Goal: Information Seeking & Learning: Learn about a topic

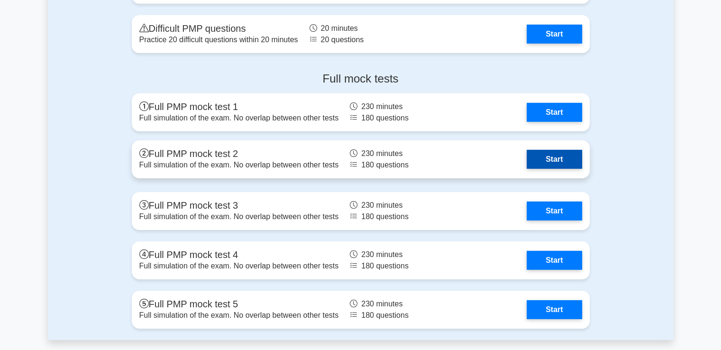
scroll to position [2941, 0]
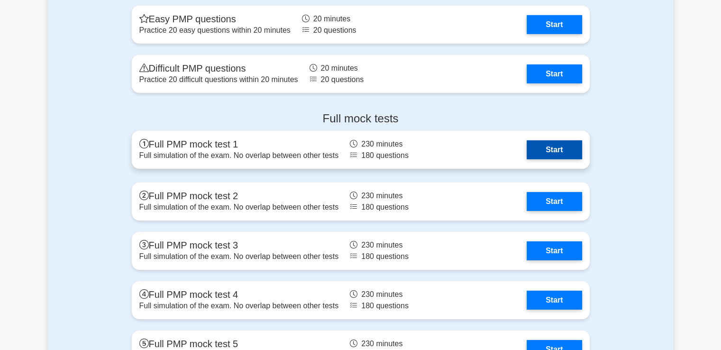
click at [534, 143] on link "Start" at bounding box center [554, 149] width 55 height 19
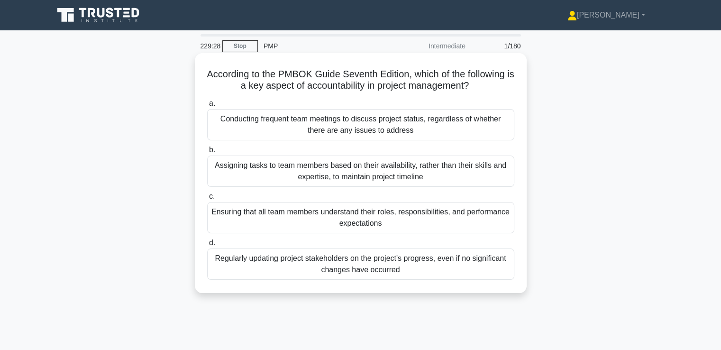
click at [396, 224] on div "Ensuring that all team members understand their roles, responsibilities, and pe…" at bounding box center [360, 217] width 307 height 31
click at [207, 200] on input "c. Ensuring that all team members understand their roles, responsibilities, and…" at bounding box center [207, 197] width 0 height 6
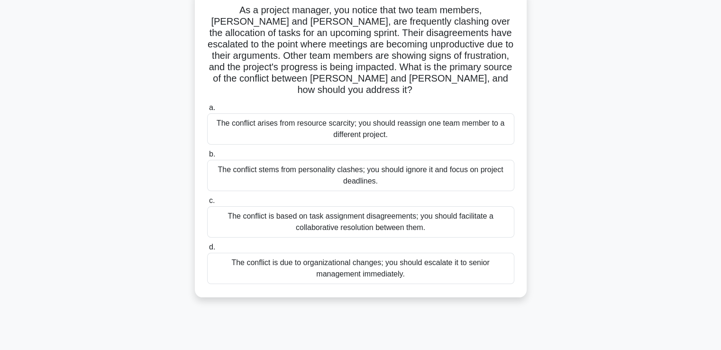
scroll to position [47, 0]
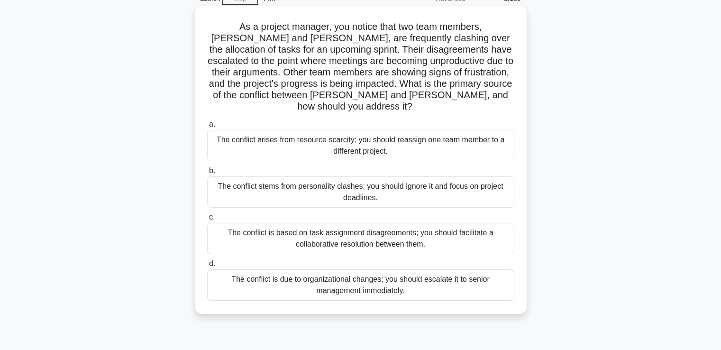
click at [411, 230] on div "The conflict is based on task assignment disagreements; you should facilitate a…" at bounding box center [360, 238] width 307 height 31
click at [207, 221] on input "c. The conflict is based on task assignment disagreements; you should facilitat…" at bounding box center [207, 217] width 0 height 6
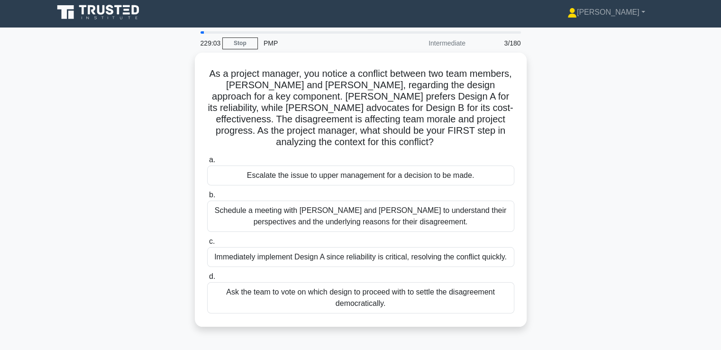
scroll to position [0, 0]
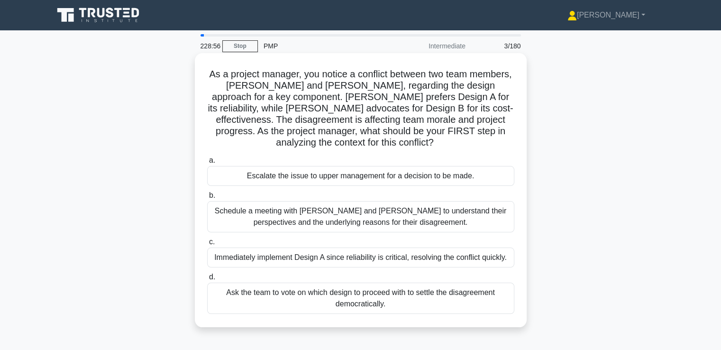
click at [396, 221] on div "Schedule a meeting with Sarah and John to understand their perspectives and the…" at bounding box center [360, 216] width 307 height 31
click at [207, 199] on input "b. Schedule a meeting with Sarah and John to understand their perspectives and …" at bounding box center [207, 196] width 0 height 6
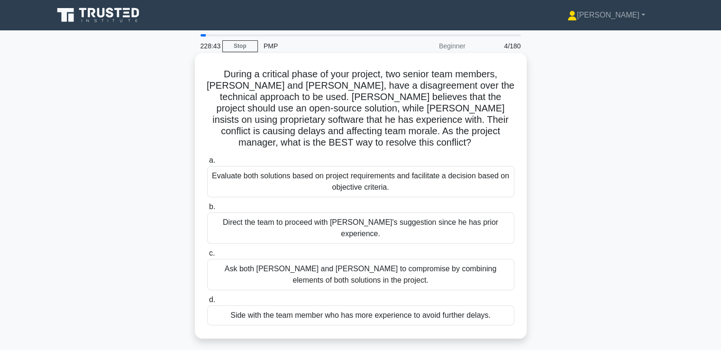
click at [384, 259] on div "Ask both Alice and Bob to compromise by combining elements of both solutions in…" at bounding box center [360, 274] width 307 height 31
click at [207, 257] on input "c. Ask both Alice and Bob to compromise by combining elements of both solutions…" at bounding box center [207, 253] width 0 height 6
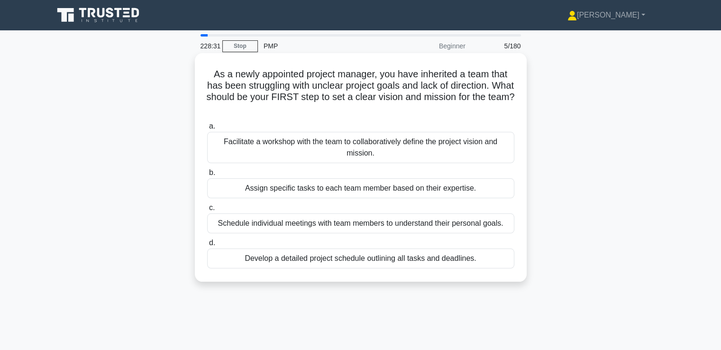
click at [409, 150] on div "Facilitate a workshop with the team to collaboratively define the project visio…" at bounding box center [360, 147] width 307 height 31
click at [207, 129] on input "a. Facilitate a workshop with the team to collaboratively define the project vi…" at bounding box center [207, 126] width 0 height 6
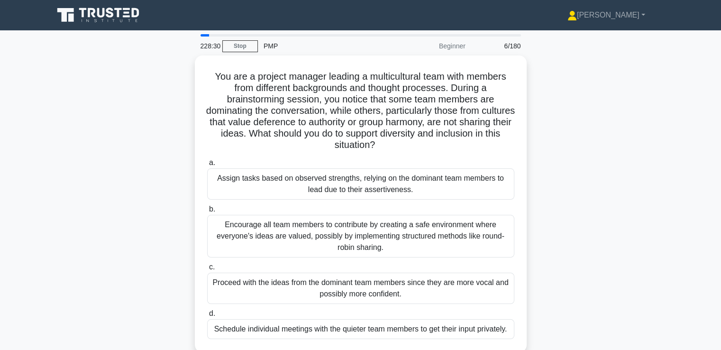
scroll to position [47, 0]
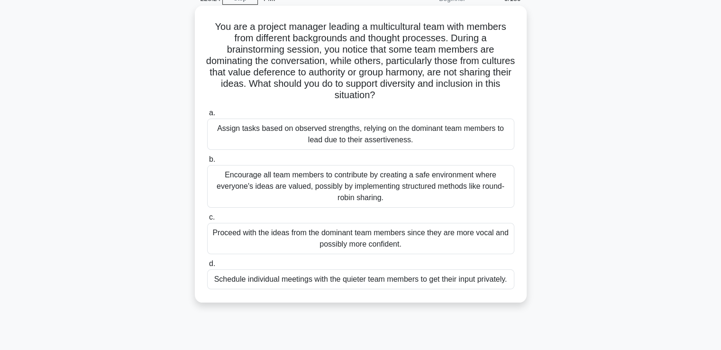
click at [397, 184] on div "Encourage all team members to contribute by creating a safe environment where e…" at bounding box center [360, 186] width 307 height 43
click at [207, 163] on input "b. Encourage all team members to contribute by creating a safe environment wher…" at bounding box center [207, 160] width 0 height 6
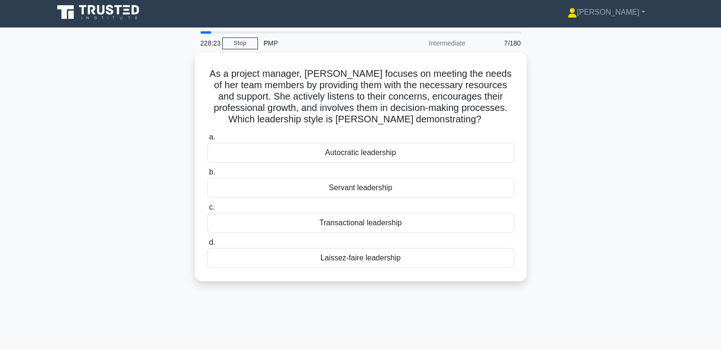
scroll to position [0, 0]
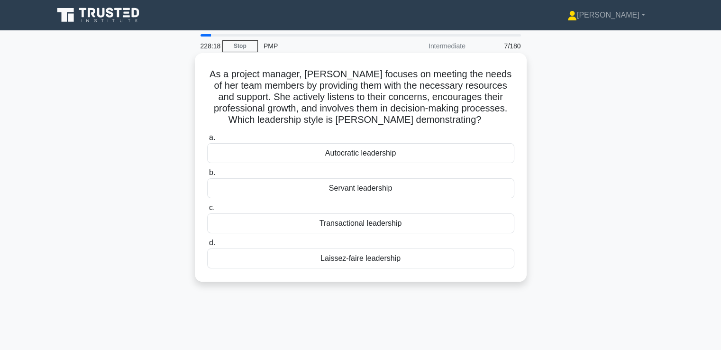
click at [391, 188] on div "Servant leadership" at bounding box center [360, 188] width 307 height 20
click at [207, 176] on input "b. Servant leadership" at bounding box center [207, 173] width 0 height 6
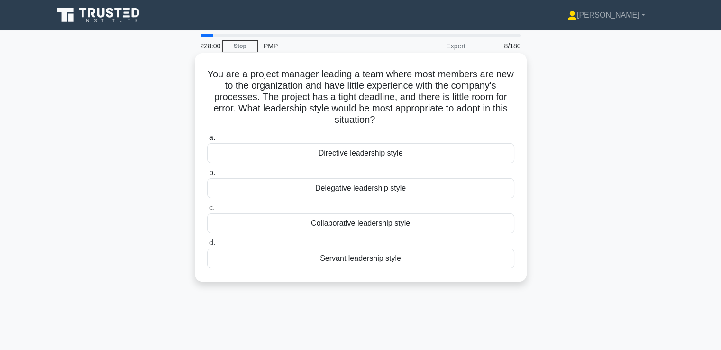
click at [369, 157] on div "Directive leadership style" at bounding box center [360, 153] width 307 height 20
click at [207, 141] on input "a. Directive leadership style" at bounding box center [207, 138] width 0 height 6
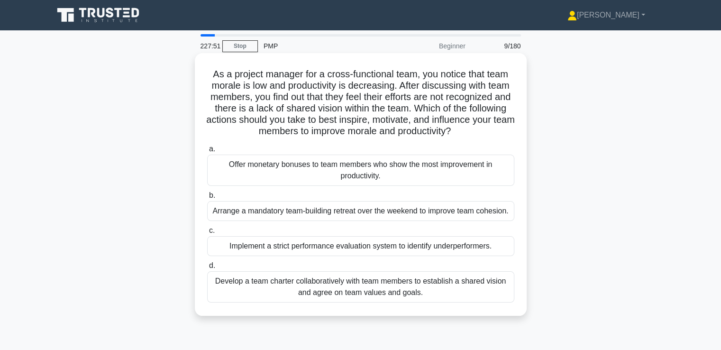
click at [381, 291] on div "Develop a team charter collaboratively with team members to establish a shared …" at bounding box center [360, 286] width 307 height 31
click at [207, 269] on input "d. Develop a team charter collaboratively with team members to establish a shar…" at bounding box center [207, 266] width 0 height 6
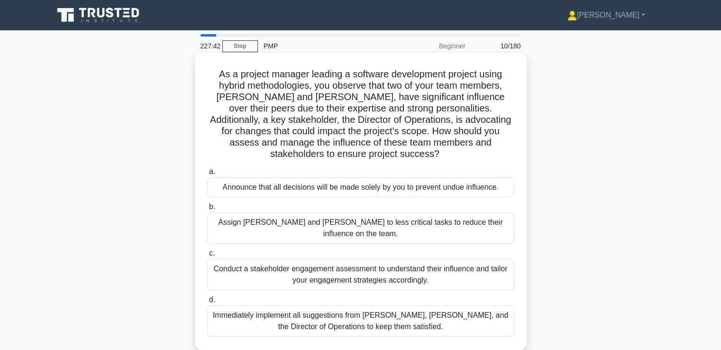
click at [406, 259] on div "Conduct a stakeholder engagement assessment to understand their influence and t…" at bounding box center [360, 274] width 307 height 31
click at [207, 250] on input "c. Conduct a stakeholder engagement assessment to understand their influence an…" at bounding box center [207, 253] width 0 height 6
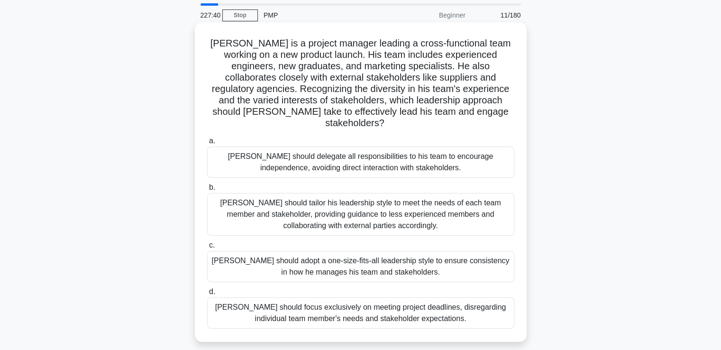
scroll to position [47, 0]
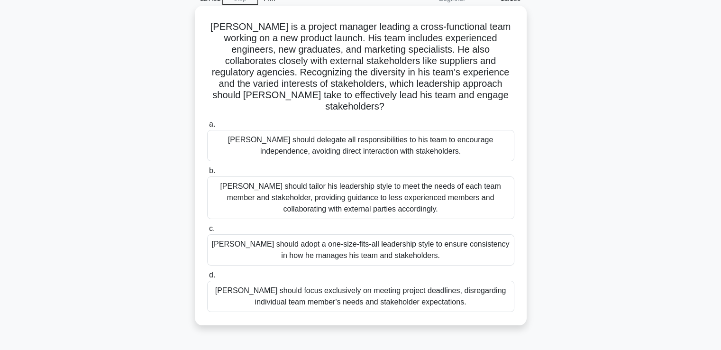
click at [400, 191] on div "John should tailor his leadership style to meet the needs of each team member a…" at bounding box center [360, 197] width 307 height 43
click at [207, 174] on input "b. John should tailor his leadership style to meet the needs of each team membe…" at bounding box center [207, 171] width 0 height 6
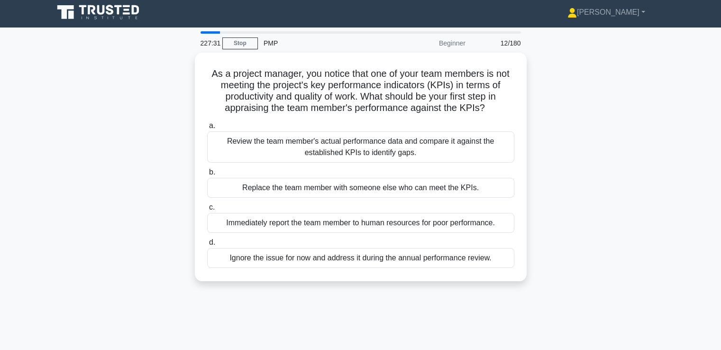
scroll to position [0, 0]
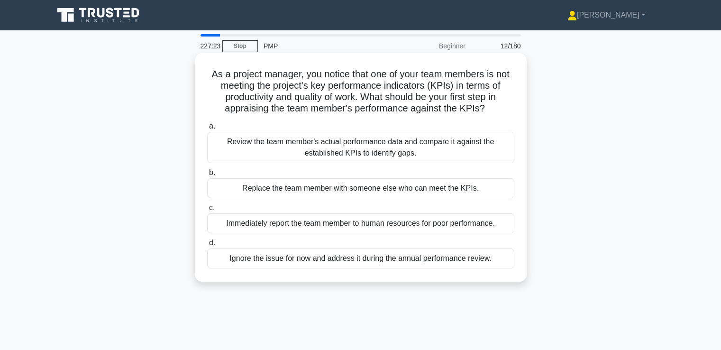
click at [408, 146] on div "Review the team member's actual performance data and compare it against the est…" at bounding box center [360, 147] width 307 height 31
click at [207, 129] on input "a. Review the team member's actual performance data and compare it against the …" at bounding box center [207, 126] width 0 height 6
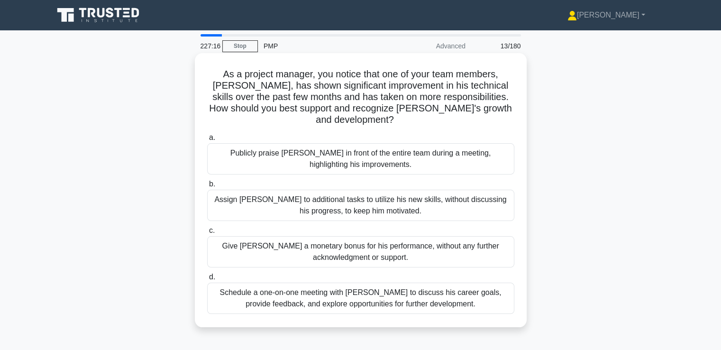
click at [362, 285] on div "Schedule a one-on-one meeting with Alex to discuss his career goals, provide fe…" at bounding box center [360, 298] width 307 height 31
click at [207, 280] on input "d. Schedule a one-on-one meeting with Alex to discuss his career goals, provide…" at bounding box center [207, 277] width 0 height 6
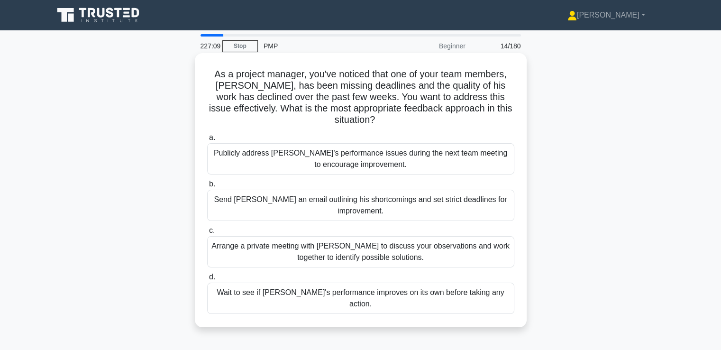
click at [386, 242] on div "Arrange a private meeting with Alex to discuss your observations and work toget…" at bounding box center [360, 251] width 307 height 31
click at [207, 234] on input "c. Arrange a private meeting with Alex to discuss your observations and work to…" at bounding box center [207, 231] width 0 height 6
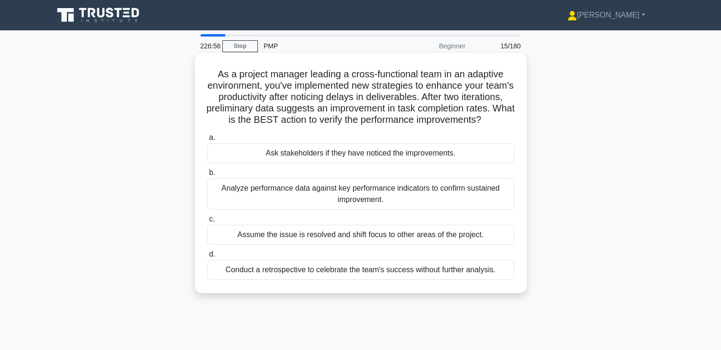
click at [386, 210] on div "Analyze performance data against key performance indicators to confirm sustaine…" at bounding box center [360, 193] width 307 height 31
click at [207, 176] on input "b. Analyze performance data against key performance indicators to confirm susta…" at bounding box center [207, 173] width 0 height 6
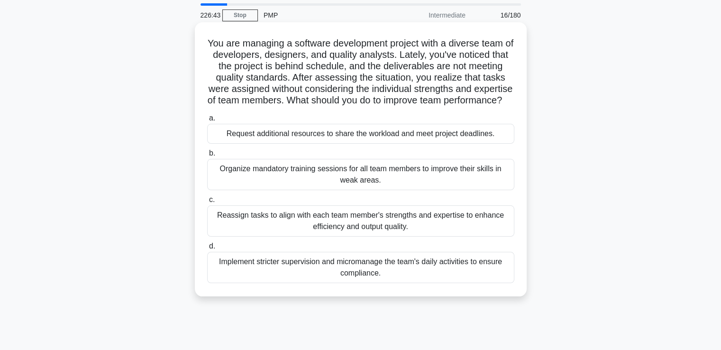
scroll to position [47, 0]
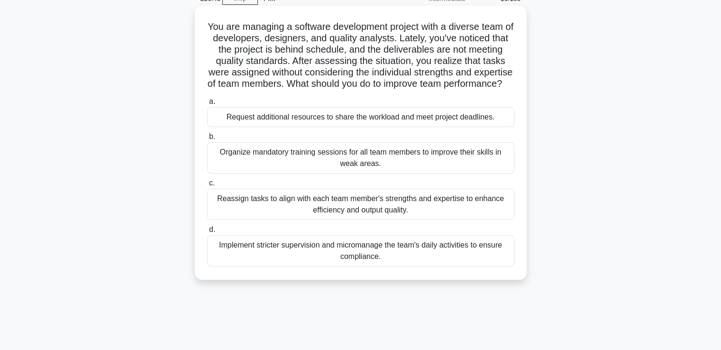
click at [415, 216] on div "Reassign tasks to align with each team member's strengths and expertise to enha…" at bounding box center [360, 204] width 307 height 31
click at [207, 186] on input "c. Reassign tasks to align with each team member's strengths and expertise to e…" at bounding box center [207, 183] width 0 height 6
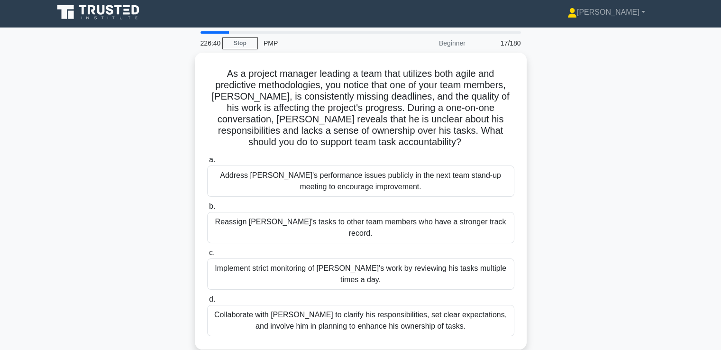
scroll to position [0, 0]
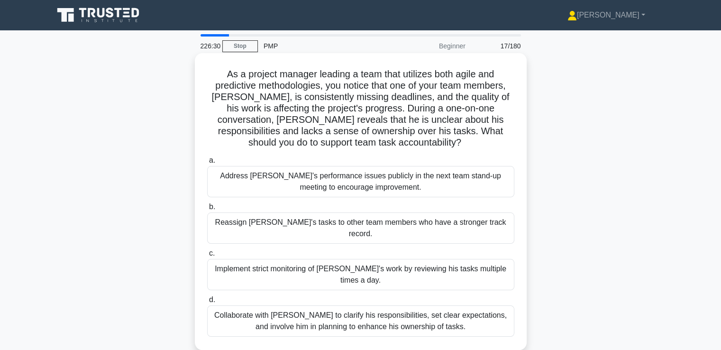
click at [369, 305] on div "Collaborate with Alex to clarify his responsibilities, set clear expectations, …" at bounding box center [360, 320] width 307 height 31
click at [207, 298] on input "d. Collaborate with Alex to clarify his responsibilities, set clear expectation…" at bounding box center [207, 300] width 0 height 6
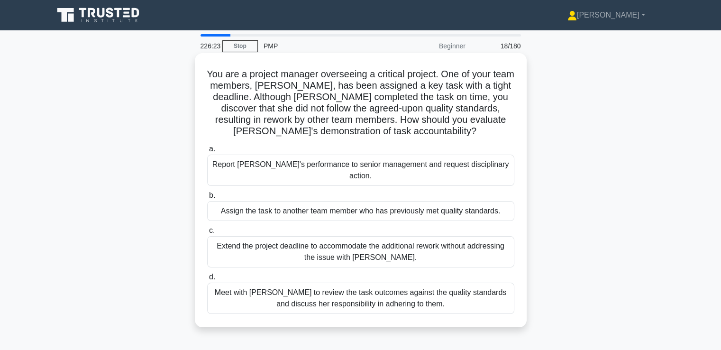
click at [390, 289] on div "Meet with Priya to review the task outcomes against the quality standards and d…" at bounding box center [360, 298] width 307 height 31
click at [207, 280] on input "d. Meet with Priya to review the task outcomes against the quality standards an…" at bounding box center [207, 277] width 0 height 6
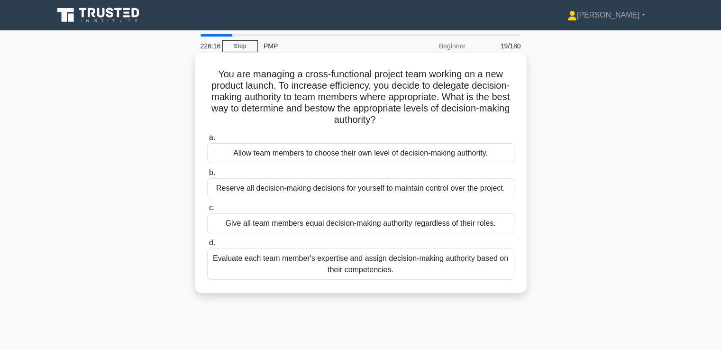
click at [390, 274] on div "Evaluate each team member's expertise and assign decision-making authority base…" at bounding box center [360, 264] width 307 height 31
click at [207, 246] on input "d. Evaluate each team member's expertise and assign decision-making authority b…" at bounding box center [207, 243] width 0 height 6
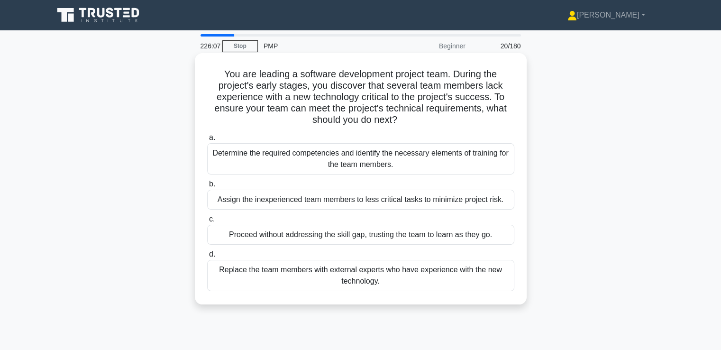
click at [400, 162] on div "Determine the required competencies and identify the necessary elements of trai…" at bounding box center [360, 158] width 307 height 31
click at [207, 141] on input "a. Determine the required competencies and identify the necessary elements of t…" at bounding box center [207, 138] width 0 height 6
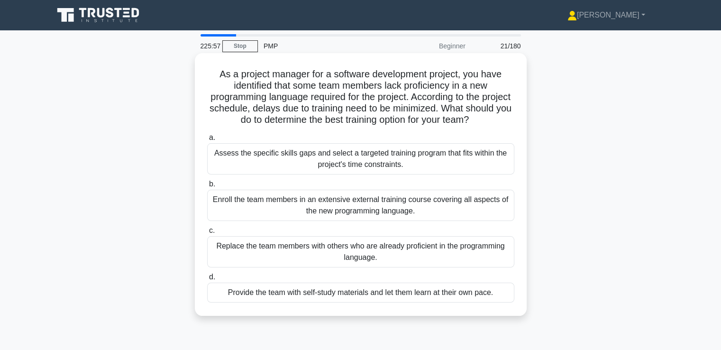
click at [384, 155] on div "Assess the specific skills gaps and select a targeted training program that fit…" at bounding box center [360, 158] width 307 height 31
click at [207, 141] on input "a. Assess the specific skills gaps and select a targeted training program that …" at bounding box center [207, 138] width 0 height 6
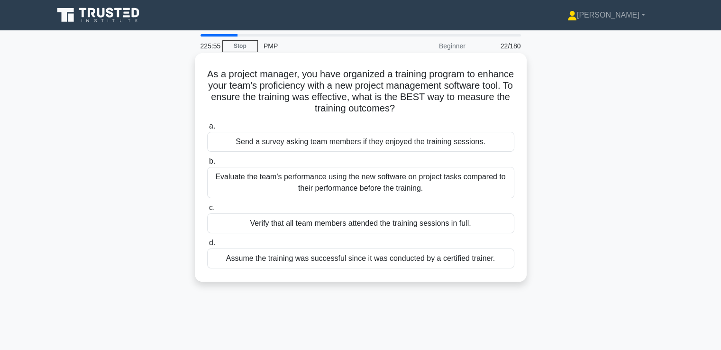
click at [379, 183] on div "Evaluate the team's performance using the new software on project tasks compare…" at bounding box center [360, 182] width 307 height 31
click at [207, 165] on input "b. Evaluate the team's performance using the new software on project tasks comp…" at bounding box center [207, 161] width 0 height 6
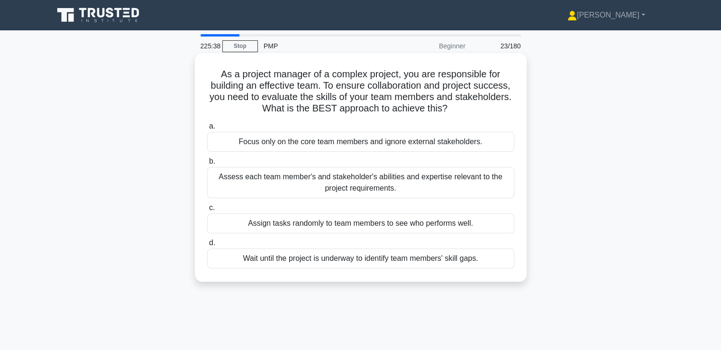
click at [390, 185] on div "Assess each team member's and stakeholder's abilities and expertise relevant to…" at bounding box center [360, 182] width 307 height 31
click at [207, 165] on input "b. Assess each team member's and stakeholder's abilities and expertise relevant…" at bounding box center [207, 161] width 0 height 6
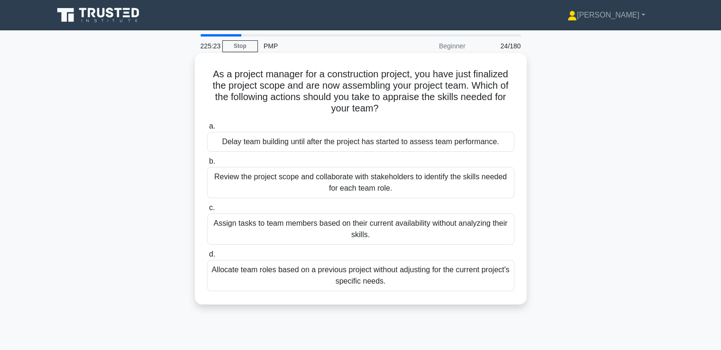
click at [398, 187] on div "Review the project scope and collaborate with stakeholders to identify the skil…" at bounding box center [360, 182] width 307 height 31
click at [207, 165] on input "b. Review the project scope and collaborate with stakeholders to identify the s…" at bounding box center [207, 161] width 0 height 6
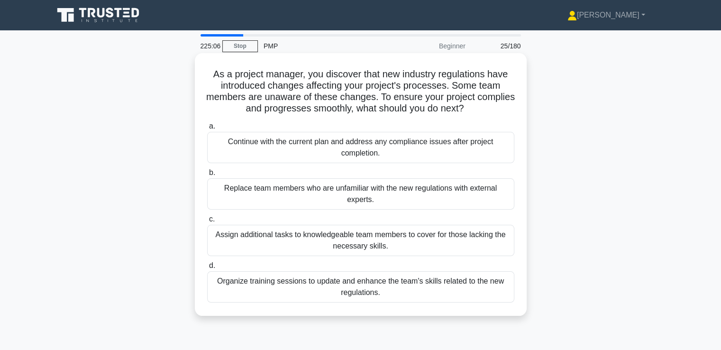
click at [436, 292] on div "Organize training sessions to update and enhance the team's skills related to t…" at bounding box center [360, 286] width 307 height 31
click at [207, 269] on input "d. Organize training sessions to update and enhance the team's skills related t…" at bounding box center [207, 266] width 0 height 6
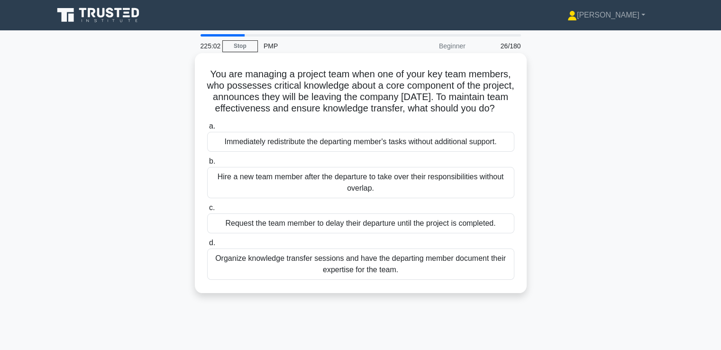
click at [412, 277] on div "Organize knowledge transfer sessions and have the departing member document the…" at bounding box center [360, 264] width 307 height 31
click at [207, 246] on input "d. Organize knowledge transfer sessions and have the departing member document …" at bounding box center [207, 243] width 0 height 6
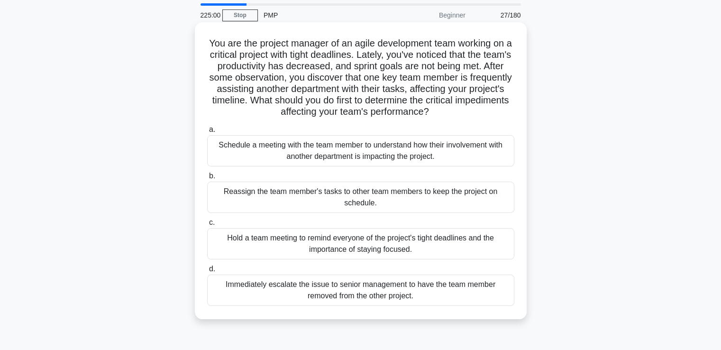
scroll to position [47, 0]
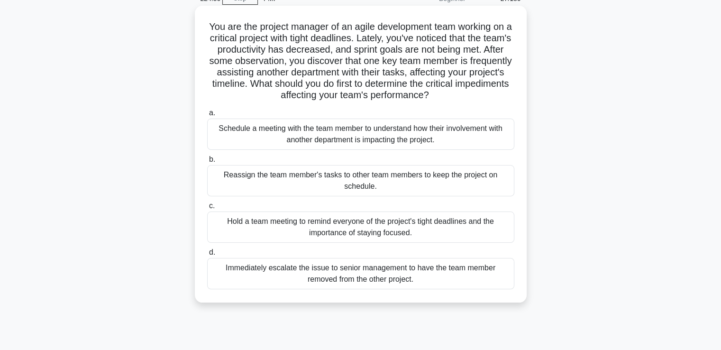
click at [378, 133] on div "Schedule a meeting with the team member to understand how their involvement wit…" at bounding box center [360, 134] width 307 height 31
click at [207, 116] on input "a. Schedule a meeting with the team member to understand how their involvement …" at bounding box center [207, 113] width 0 height 6
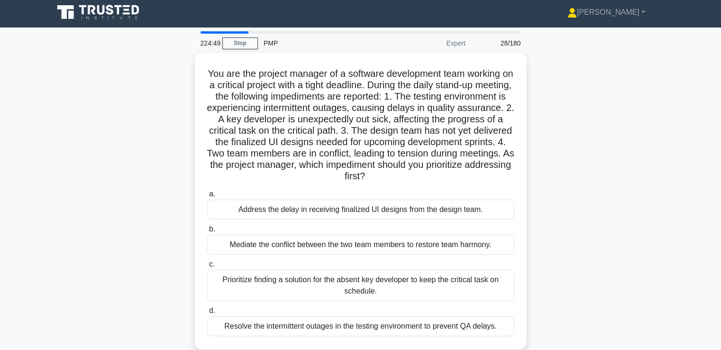
scroll to position [0, 0]
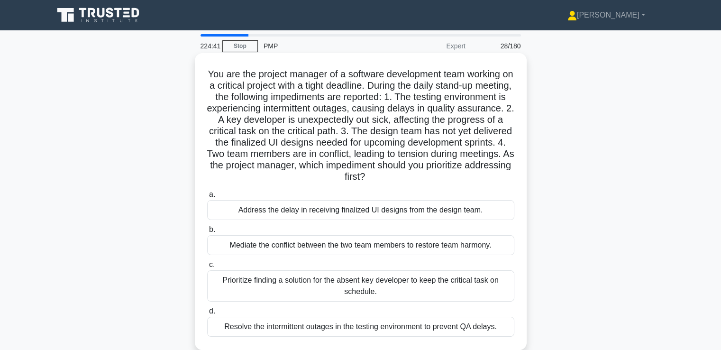
click at [378, 243] on div "Mediate the conflict between the two team members to restore team harmony." at bounding box center [360, 245] width 307 height 20
click at [207, 233] on input "b. Mediate the conflict between the two team members to restore team harmony." at bounding box center [207, 230] width 0 height 6
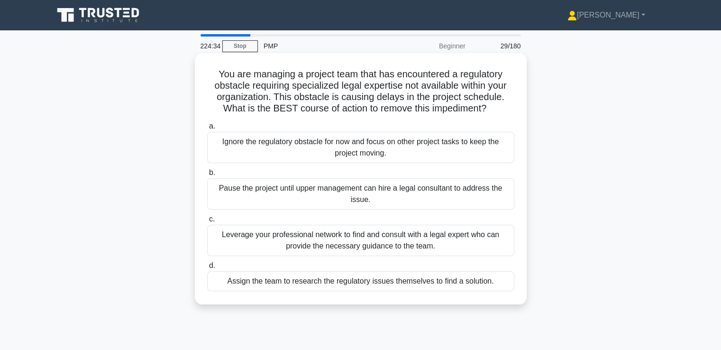
click at [393, 245] on div "Leverage your professional network to find and consult with a legal expert who …" at bounding box center [360, 240] width 307 height 31
click at [207, 222] on input "c. Leverage your professional network to find and consult with a legal expert w…" at bounding box center [207, 219] width 0 height 6
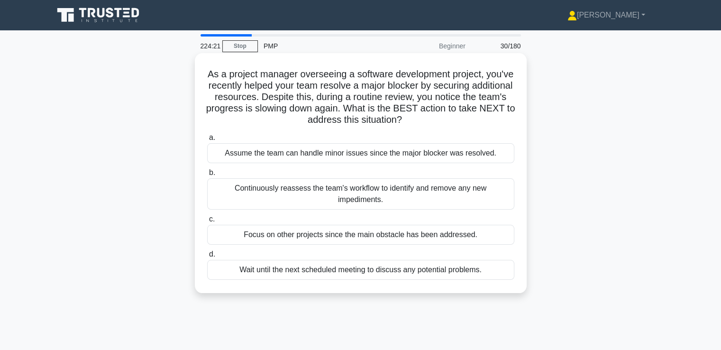
click at [398, 192] on div "Continuously reassess the team's workflow to identify and remove any new impedi…" at bounding box center [360, 193] width 307 height 31
click at [207, 176] on input "b. Continuously reassess the team's workflow to identify and remove any new imp…" at bounding box center [207, 173] width 0 height 6
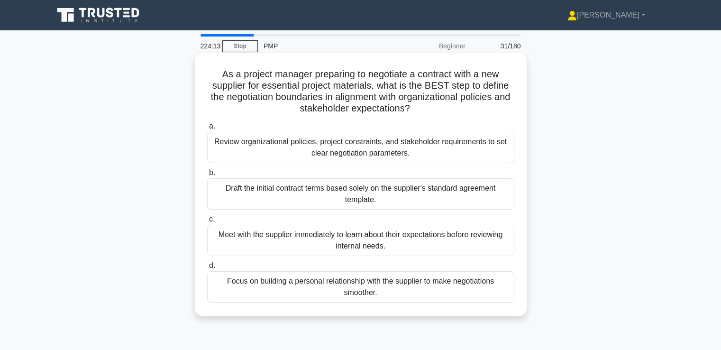
click at [419, 147] on div "Review organizational policies, project constraints, and stakeholder requiremen…" at bounding box center [360, 147] width 307 height 31
click at [207, 129] on input "a. Review organizational policies, project constraints, and stakeholder require…" at bounding box center [207, 126] width 0 height 6
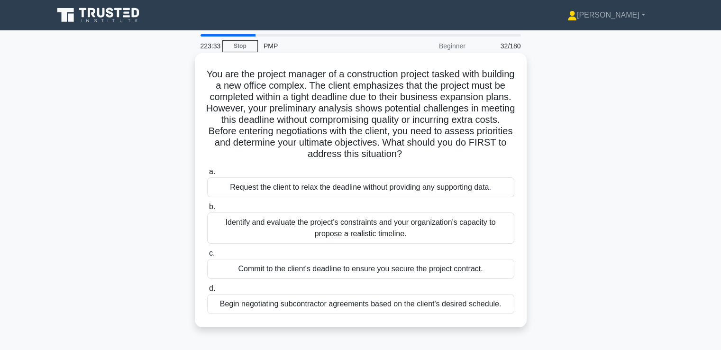
click at [378, 224] on div "Identify and evaluate the project's constraints and your organization's capacit…" at bounding box center [360, 227] width 307 height 31
click at [207, 210] on input "b. Identify and evaluate the project's constraints and your organization's capa…" at bounding box center [207, 207] width 0 height 6
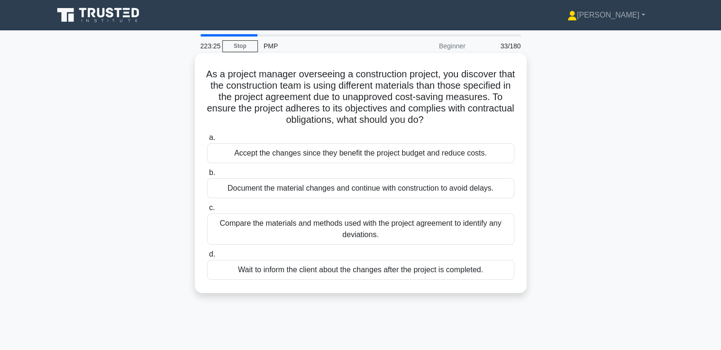
click at [381, 229] on div "Compare the materials and methods used with the project agreement to identify a…" at bounding box center [360, 228] width 307 height 31
click at [207, 211] on input "c. Compare the materials and methods used with the project agreement to identif…" at bounding box center [207, 208] width 0 height 6
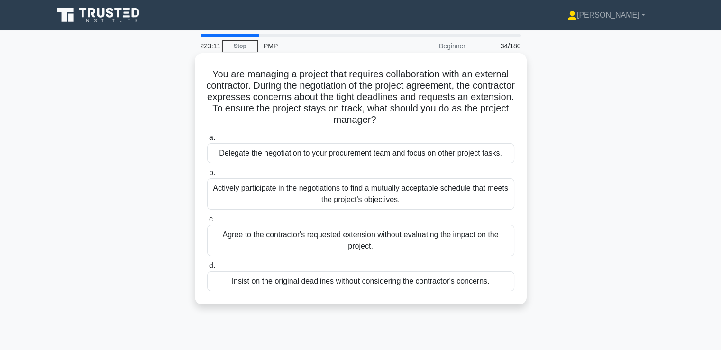
click at [434, 195] on div "Actively participate in the negotiations to find a mutually acceptable schedule…" at bounding box center [360, 193] width 307 height 31
click at [207, 176] on input "b. Actively participate in the negotiations to find a mutually acceptable sched…" at bounding box center [207, 173] width 0 height 6
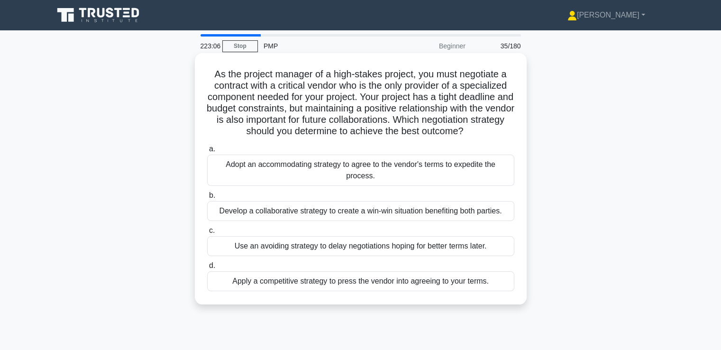
click at [379, 210] on div "Develop a collaborative strategy to create a win-win situation benefiting both …" at bounding box center [360, 211] width 307 height 20
click at [207, 199] on input "b. Develop a collaborative strategy to create a win-win situation benefiting bo…" at bounding box center [207, 196] width 0 height 6
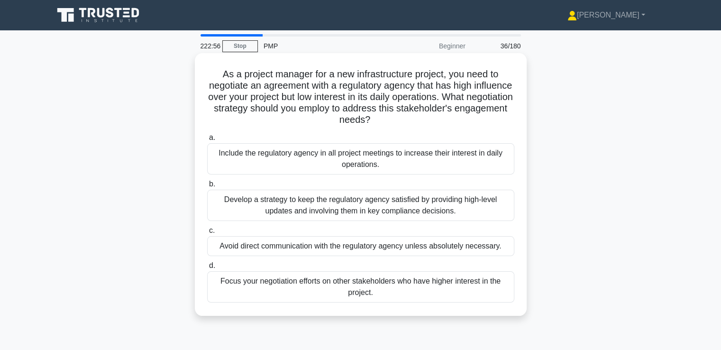
click at [421, 206] on div "Develop a strategy to keep the regulatory agency satisfied by providing high-le…" at bounding box center [360, 205] width 307 height 31
click at [207, 187] on input "b. Develop a strategy to keep the regulatory agency satisfied by providing high…" at bounding box center [207, 184] width 0 height 6
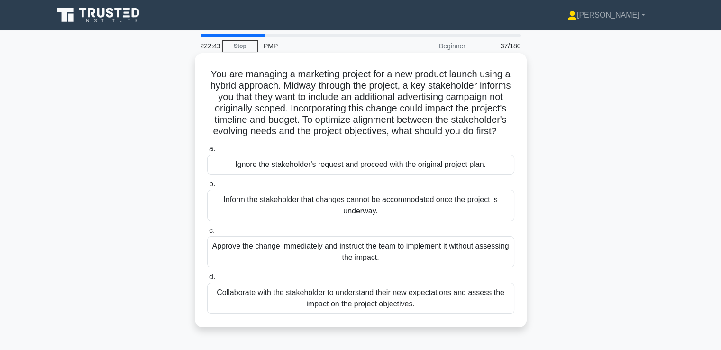
click at [403, 312] on div "Collaborate with the stakeholder to understand their new expectations and asses…" at bounding box center [360, 298] width 307 height 31
click at [207, 280] on input "d. Collaborate with the stakeholder to understand their new expectations and as…" at bounding box center [207, 277] width 0 height 6
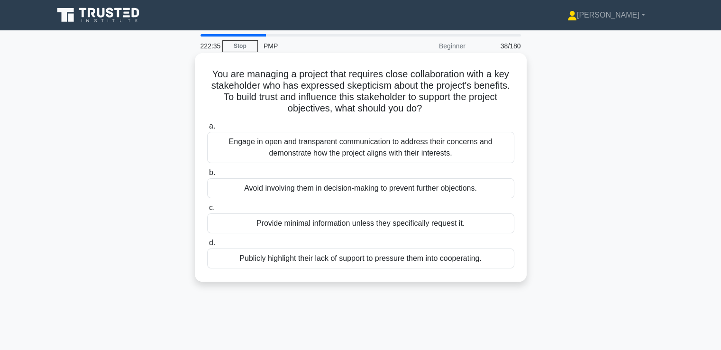
click at [428, 150] on div "Engage in open and transparent communication to address their concerns and demo…" at bounding box center [360, 147] width 307 height 31
click at [207, 129] on input "a. Engage in open and transparent communication to address their concerns and d…" at bounding box center [207, 126] width 0 height 6
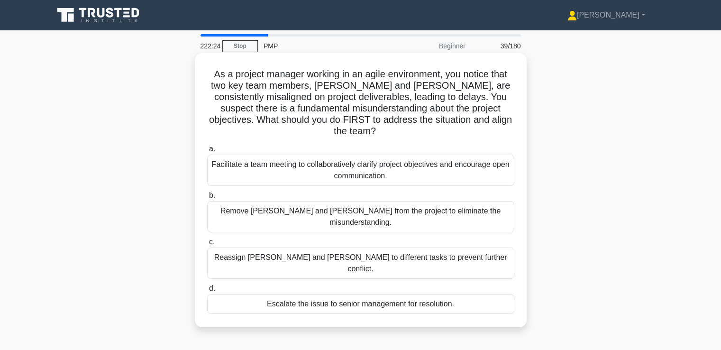
click at [426, 158] on div "Facilitate a team meeting to collaboratively clarify project objectives and enc…" at bounding box center [360, 170] width 307 height 31
click at [207, 152] on input "a. Facilitate a team meeting to collaboratively clarify project objectives and …" at bounding box center [207, 149] width 0 height 6
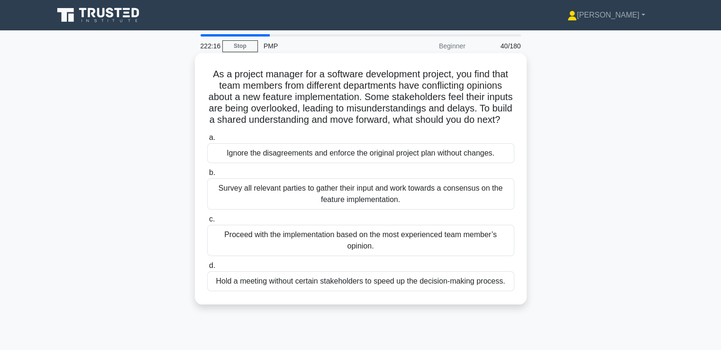
click at [398, 208] on div "Survey all relevant parties to gather their input and work towards a consensus …" at bounding box center [360, 193] width 307 height 31
click at [207, 176] on input "b. Survey all relevant parties to gather their input and work towards a consens…" at bounding box center [207, 173] width 0 height 6
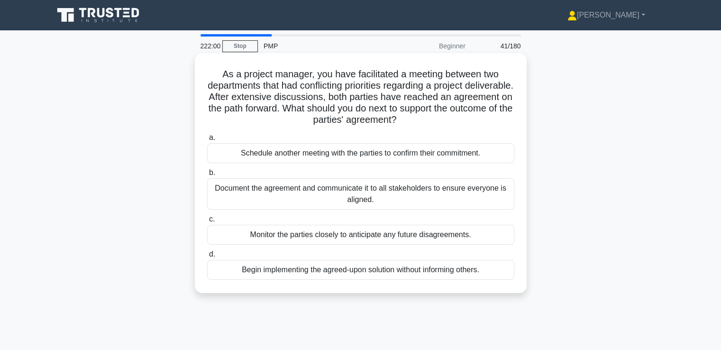
click at [417, 191] on div "Document the agreement and communicate it to all stakeholders to ensure everyon…" at bounding box center [360, 193] width 307 height 31
click at [207, 176] on input "b. Document the agreement and communicate it to all stakeholders to ensure ever…" at bounding box center [207, 173] width 0 height 6
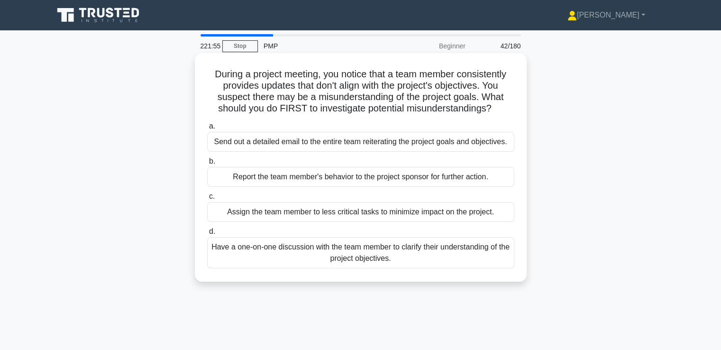
click at [390, 253] on div "Have a one-on-one discussion with the team member to clarify their understandin…" at bounding box center [360, 252] width 307 height 31
click at [207, 235] on input "d. Have a one-on-one discussion with the team member to clarify their understan…" at bounding box center [207, 232] width 0 height 6
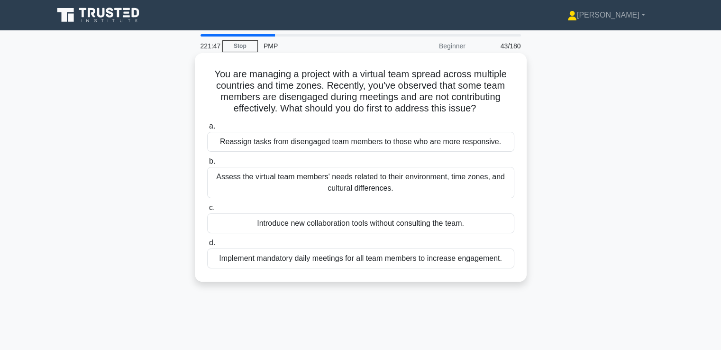
click at [436, 183] on div "Assess the virtual team members' needs related to their environment, time zones…" at bounding box center [360, 182] width 307 height 31
click at [207, 165] on input "b. Assess the virtual team members' needs related to their environment, time zo…" at bounding box center [207, 161] width 0 height 6
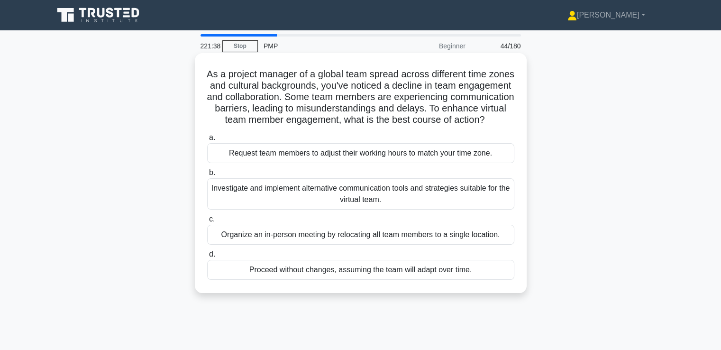
click at [363, 204] on div "Investigate and implement alternative communication tools and strategies suitab…" at bounding box center [360, 193] width 307 height 31
click at [207, 176] on input "b. Investigate and implement alternative communication tools and strategies sui…" at bounding box center [207, 173] width 0 height 6
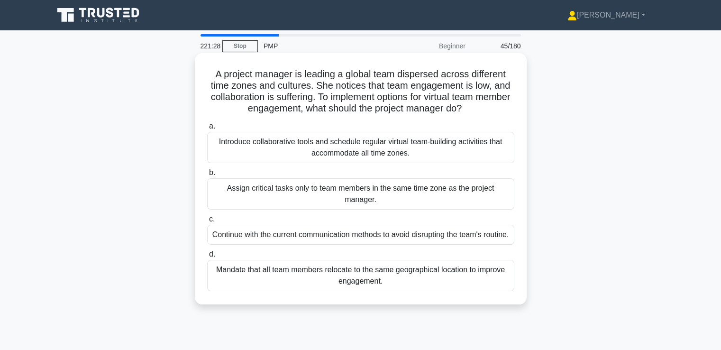
click at [436, 138] on div "Introduce collaborative tools and schedule regular virtual team-building activi…" at bounding box center [360, 147] width 307 height 31
click at [207, 129] on input "a. Introduce collaborative tools and schedule regular virtual team-building act…" at bounding box center [207, 126] width 0 height 6
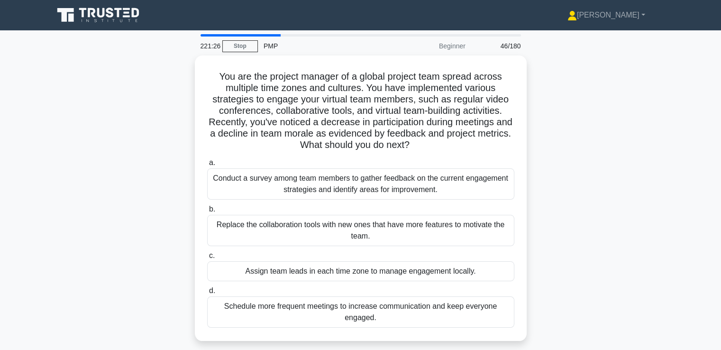
scroll to position [47, 0]
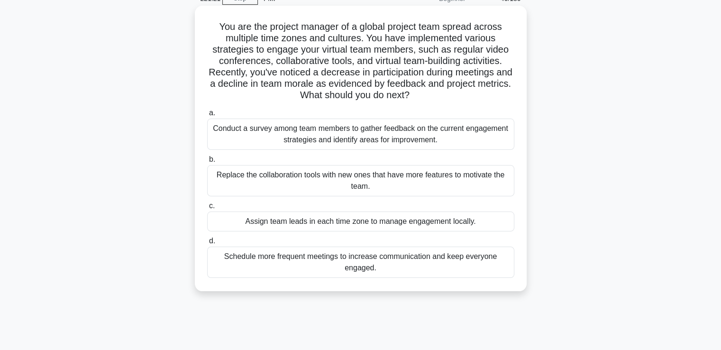
click at [443, 134] on div "Conduct a survey among team members to gather feedback on the current engagemen…" at bounding box center [360, 134] width 307 height 31
click at [207, 116] on input "a. Conduct a survey among team members to gather feedback on the current engage…" at bounding box center [207, 113] width 0 height 6
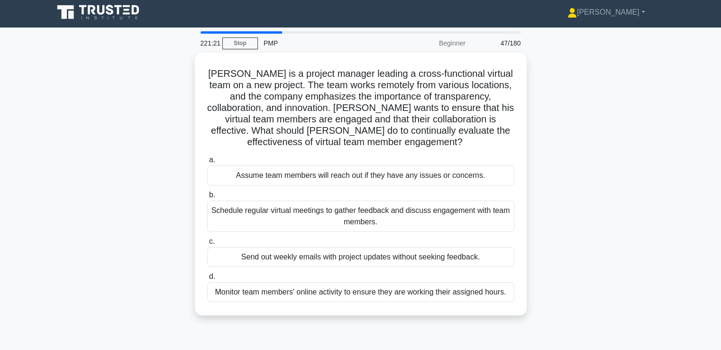
scroll to position [0, 0]
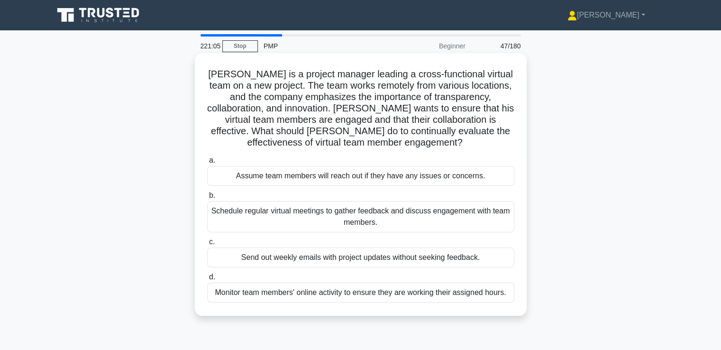
click at [436, 217] on div "Schedule regular virtual meetings to gather feedback and discuss engagement wit…" at bounding box center [360, 216] width 307 height 31
click at [207, 199] on input "b. Schedule regular virtual meetings to gather feedback and discuss engagement …" at bounding box center [207, 196] width 0 height 6
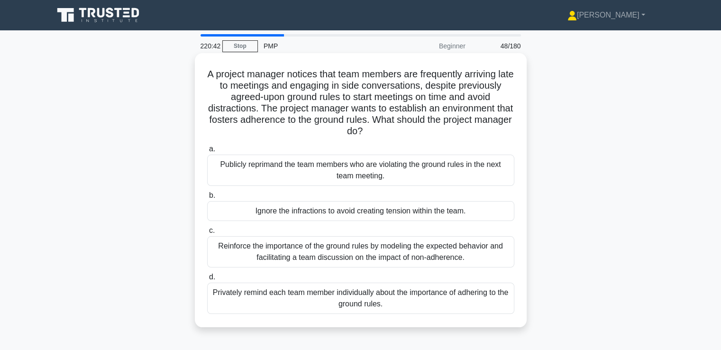
click at [373, 251] on div "Reinforce the importance of the ground rules by modeling the expected behavior …" at bounding box center [360, 251] width 307 height 31
click at [207, 234] on input "c. Reinforce the importance of the ground rules by modeling the expected behavi…" at bounding box center [207, 231] width 0 height 6
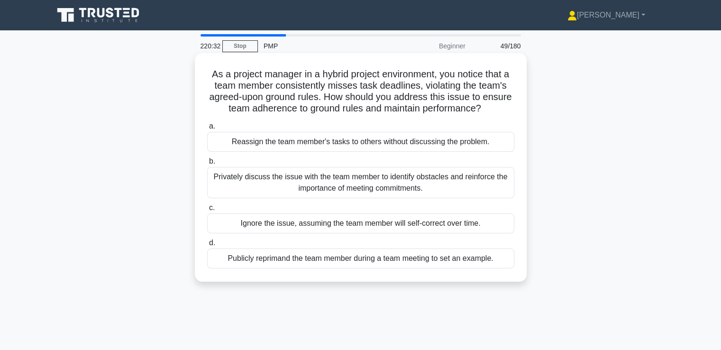
click at [389, 184] on div "Privately discuss the issue with the team member to identify obstacles and rein…" at bounding box center [360, 182] width 307 height 31
click at [207, 165] on input "b. Privately discuss the issue with the team member to identify obstacles and r…" at bounding box center [207, 161] width 0 height 6
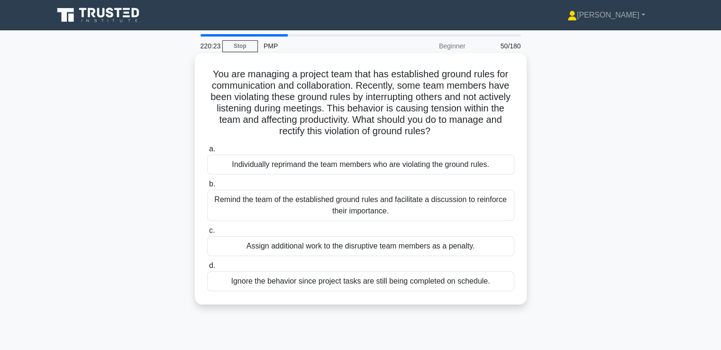
click at [388, 206] on div "Remind the team of the established ground rules and facilitate a discussion to …" at bounding box center [360, 205] width 307 height 31
click at [207, 187] on input "b. Remind the team of the established ground rules and facilitate a discussion …" at bounding box center [207, 184] width 0 height 6
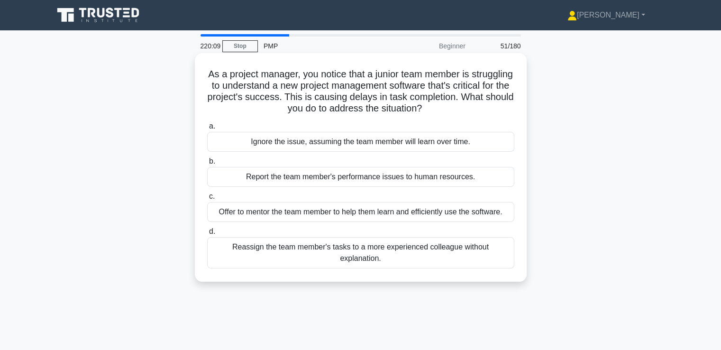
click at [354, 215] on div "Offer to mentor the team member to help them learn and efficiently use the soft…" at bounding box center [360, 212] width 307 height 20
click at [207, 200] on input "c. Offer to mentor the team member to help them learn and efficiently use the s…" at bounding box center [207, 197] width 0 height 6
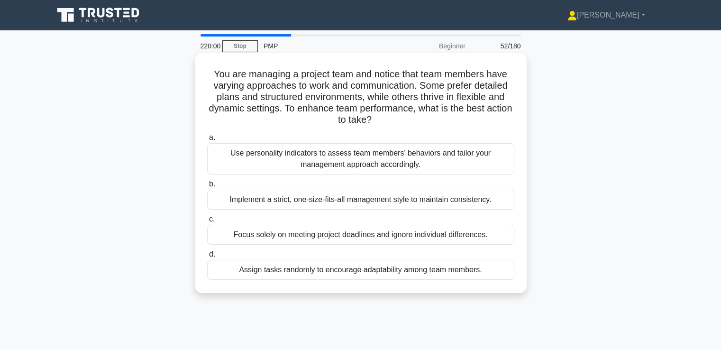
click at [363, 160] on div "Use personality indicators to assess team members' behaviors and tailor your ma…" at bounding box center [360, 158] width 307 height 31
click at [207, 141] on input "a. Use personality indicators to assess team members' behaviors and tailor your…" at bounding box center [207, 138] width 0 height 6
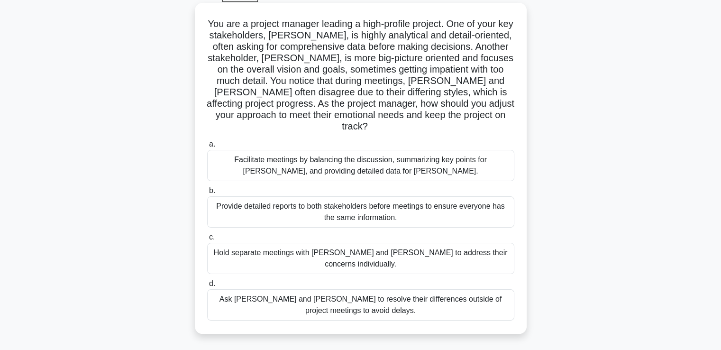
scroll to position [51, 0]
drag, startPoint x: 369, startPoint y: 141, endPoint x: 370, endPoint y: 153, distance: 11.9
click at [385, 162] on div "Facilitate meetings by balancing the discussion, summarizing key points for Joh…" at bounding box center [360, 164] width 307 height 31
click at [207, 147] on input "a. Facilitate meetings by balancing the discussion, summarizing key points for …" at bounding box center [207, 143] width 0 height 6
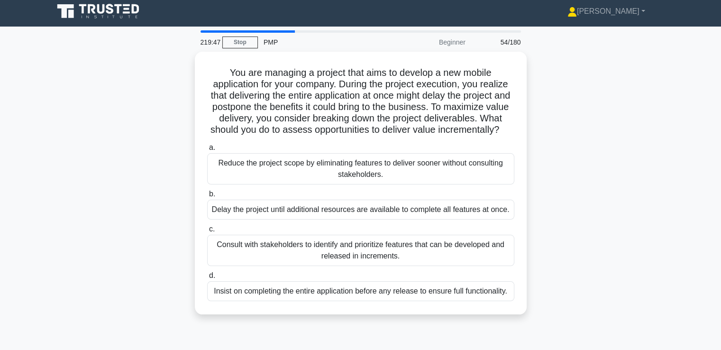
scroll to position [0, 0]
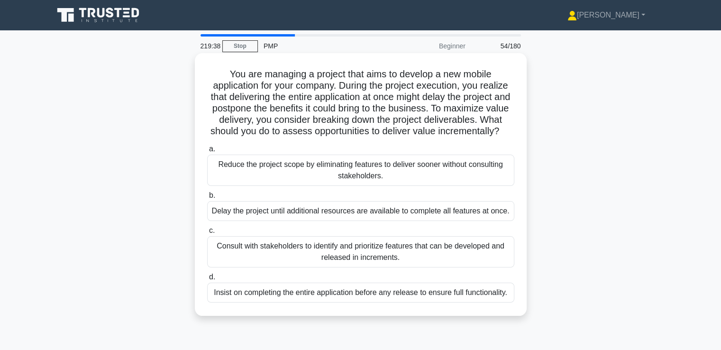
click at [383, 262] on div "Consult with stakeholders to identify and prioritize features that can be devel…" at bounding box center [360, 251] width 307 height 31
click at [207, 234] on input "c. Consult with stakeholders to identify and prioritize features that can be de…" at bounding box center [207, 231] width 0 height 6
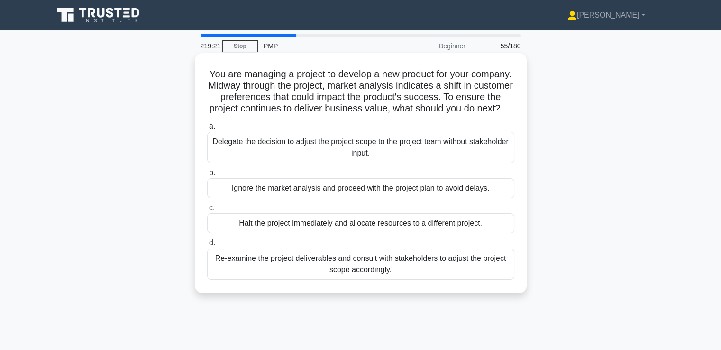
click at [375, 278] on div "Re-examine the project deliverables and consult with stakeholders to adjust the…" at bounding box center [360, 264] width 307 height 31
click at [207, 246] on input "d. Re-examine the project deliverables and consult with stakeholders to adjust …" at bounding box center [207, 243] width 0 height 6
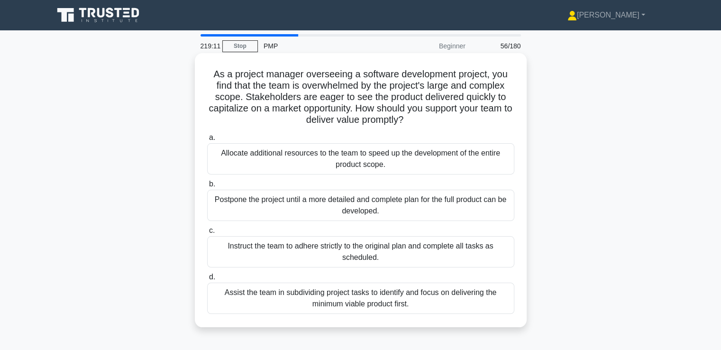
click at [421, 304] on div "Assist the team in subdividing project tasks to identify and focus on deliverin…" at bounding box center [360, 298] width 307 height 31
click at [207, 280] on input "d. Assist the team in subdividing project tasks to identify and focus on delive…" at bounding box center [207, 277] width 0 height 6
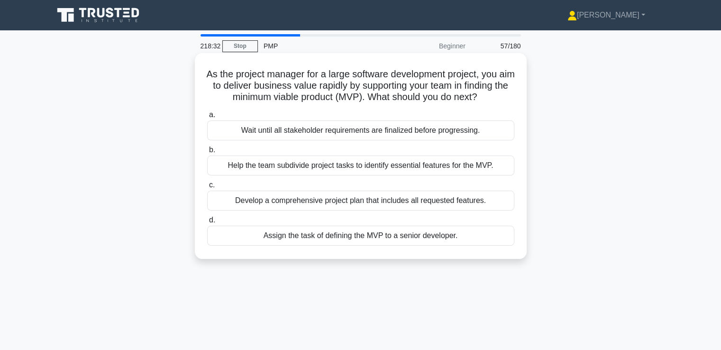
click at [378, 175] on div "Help the team subdivide project tasks to identify essential features for the MV…" at bounding box center [360, 166] width 307 height 20
click at [207, 153] on input "b. Help the team subdivide project tasks to identify essential features for the…" at bounding box center [207, 150] width 0 height 6
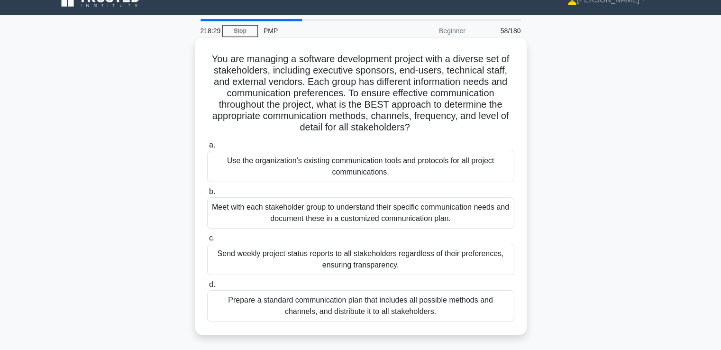
drag, startPoint x: 381, startPoint y: 143, endPoint x: 384, endPoint y: 154, distance: 11.2
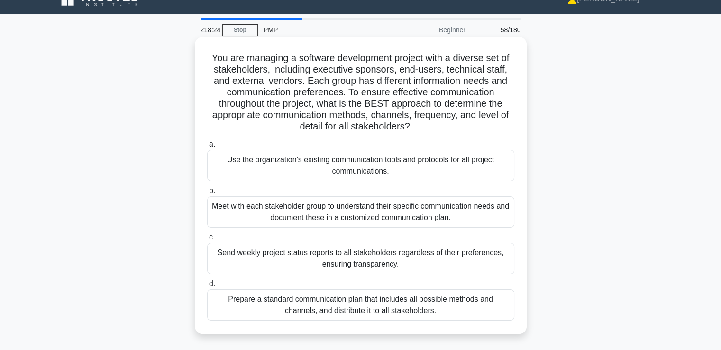
click at [378, 216] on div "Meet with each stakeholder group to understand their specific communication nee…" at bounding box center [360, 211] width 307 height 31
click at [207, 194] on input "b. Meet with each stakeholder group to understand their specific communication …" at bounding box center [207, 191] width 0 height 6
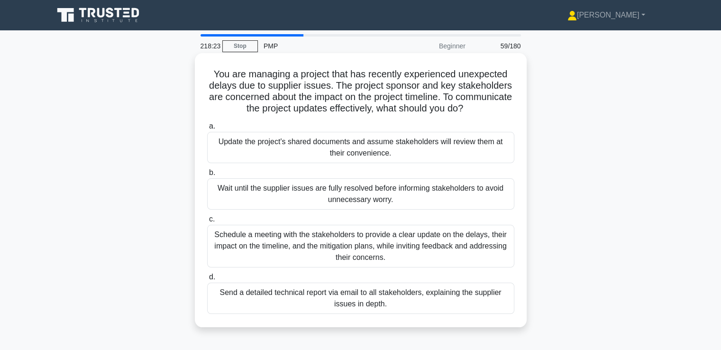
scroll to position [0, 0]
click at [397, 240] on div "Schedule a meeting with the stakeholders to provide a clear update on the delay…" at bounding box center [360, 246] width 307 height 43
click at [207, 222] on input "c. Schedule a meeting with the stakeholders to provide a clear update on the de…" at bounding box center [207, 219] width 0 height 6
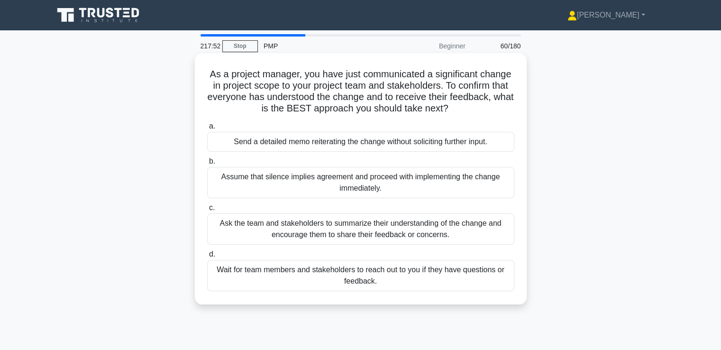
click at [397, 226] on div "Ask the team and stakeholders to summarize their understanding of the change an…" at bounding box center [360, 228] width 307 height 31
click at [207, 211] on input "c. Ask the team and stakeholders to summarize their understanding of the change…" at bounding box center [207, 208] width 0 height 6
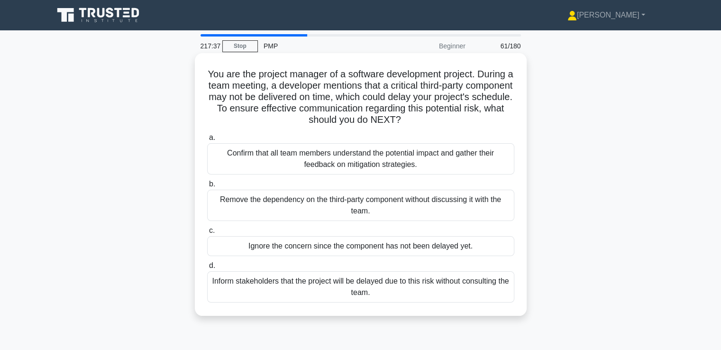
click at [419, 157] on div "Confirm that all team members understand the potential impact and gather their …" at bounding box center [360, 158] width 307 height 31
click at [207, 141] on input "a. Confirm that all team members understand the potential impact and gather the…" at bounding box center [207, 138] width 0 height 6
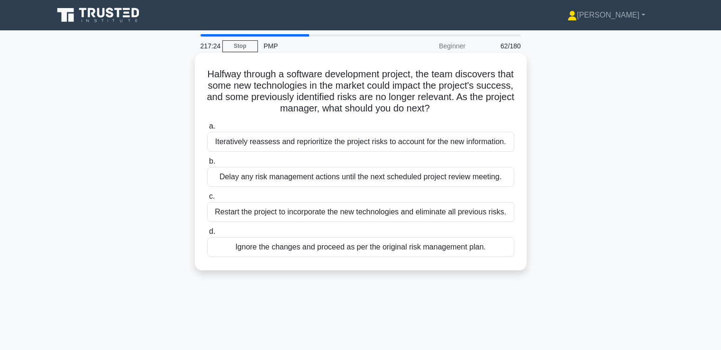
click at [408, 140] on div "Iteratively reassess and reprioritize the project risks to account for the new …" at bounding box center [360, 142] width 307 height 20
click at [207, 129] on input "a. Iteratively reassess and reprioritize the project risks to account for the n…" at bounding box center [207, 126] width 0 height 6
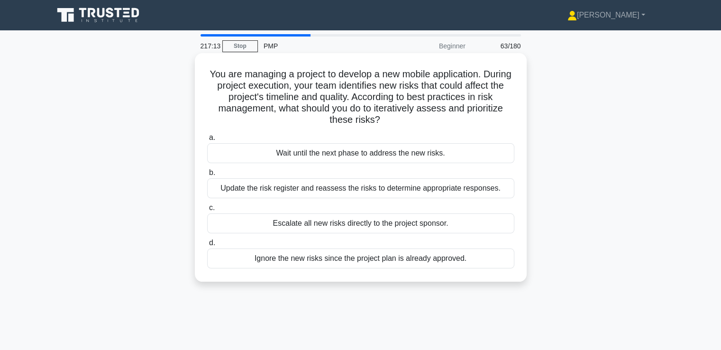
click at [376, 193] on div "Update the risk register and reassess the risks to determine appropriate respon…" at bounding box center [360, 188] width 307 height 20
click at [207, 176] on input "b. Update the risk register and reassess the risks to determine appropriate res…" at bounding box center [207, 173] width 0 height 6
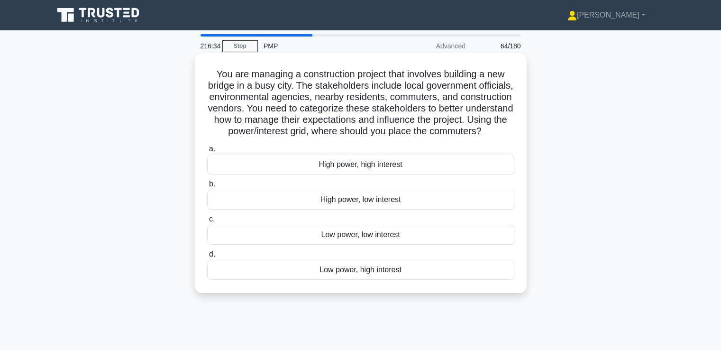
click at [381, 280] on div "Low power, high interest" at bounding box center [360, 270] width 307 height 20
click at [207, 258] on input "d. Low power, high interest" at bounding box center [207, 254] width 0 height 6
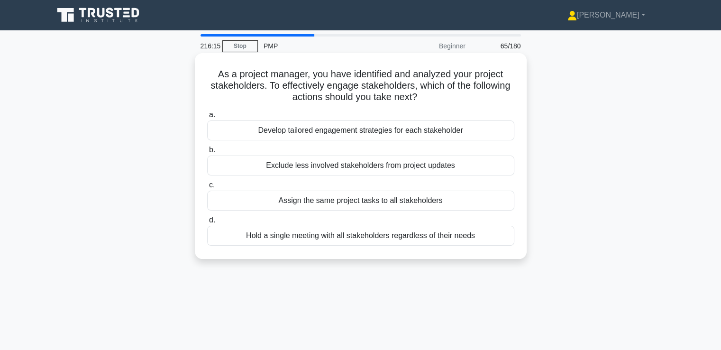
click at [409, 133] on div "Develop tailored engagement strategies for each stakeholder" at bounding box center [360, 130] width 307 height 20
click at [207, 118] on input "a. Develop tailored engagement strategies for each stakeholder" at bounding box center [207, 115] width 0 height 6
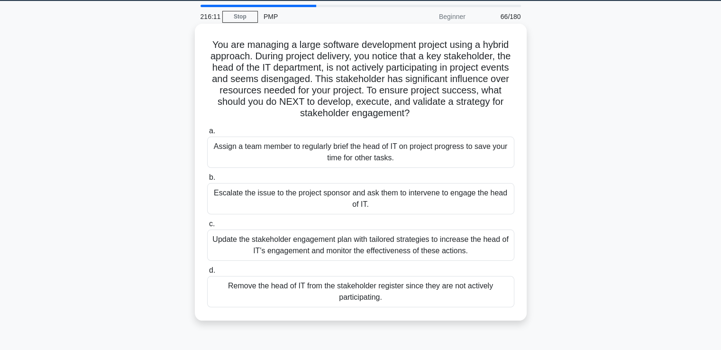
drag, startPoint x: 410, startPoint y: 129, endPoint x: 413, endPoint y: 141, distance: 12.1
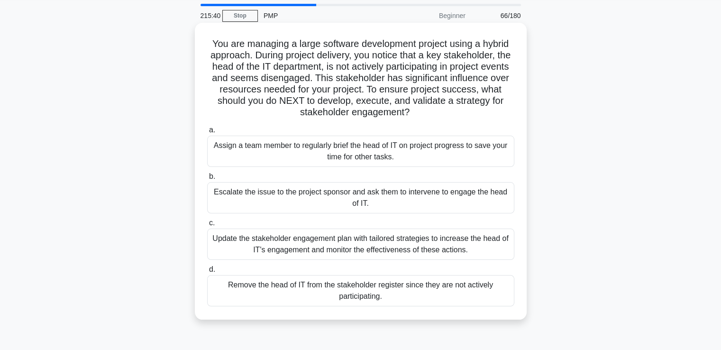
click at [427, 240] on div "Update the stakeholder engagement plan with tailored strategies to increase the…" at bounding box center [360, 244] width 307 height 31
click at [207, 226] on input "c. Update the stakeholder engagement plan with tailored strategies to increase …" at bounding box center [207, 223] width 0 height 6
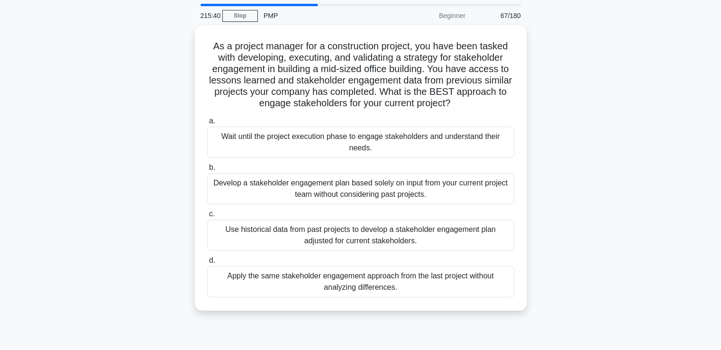
scroll to position [0, 0]
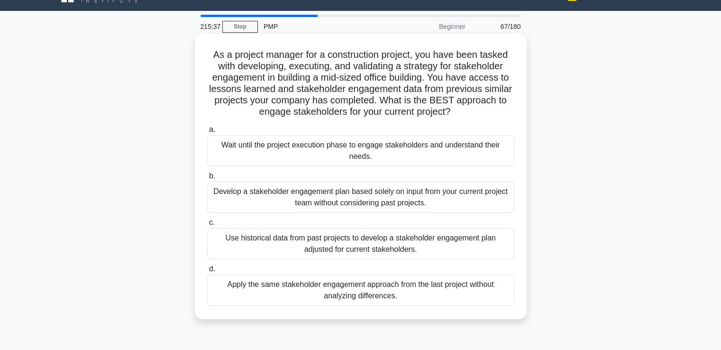
drag, startPoint x: 438, startPoint y: 132, endPoint x: 440, endPoint y: 145, distance: 13.4
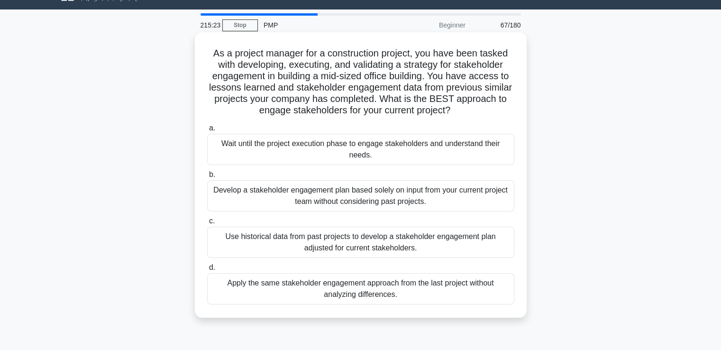
click at [427, 240] on div "Use historical data from past projects to develop a stakeholder engagement plan…" at bounding box center [360, 242] width 307 height 31
click at [207, 224] on input "c. Use historical data from past projects to develop a stakeholder engagement p…" at bounding box center [207, 221] width 0 height 6
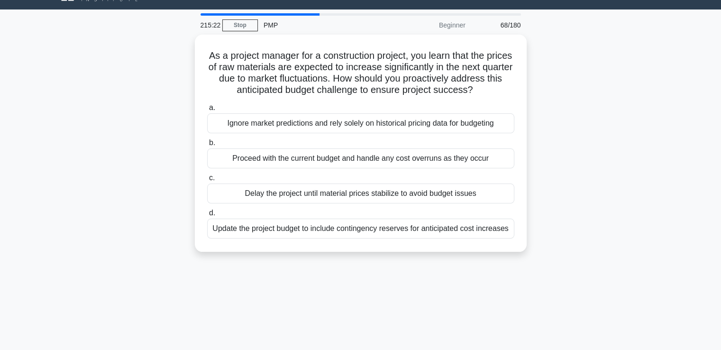
scroll to position [0, 0]
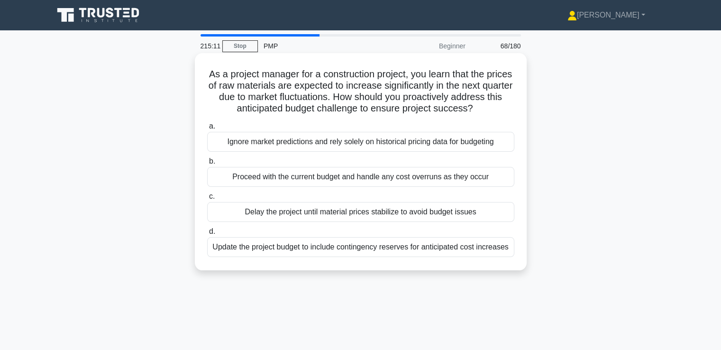
click at [460, 246] on div "Update the project budget to include contingency reserves for anticipated cost …" at bounding box center [360, 247] width 307 height 20
click at [207, 235] on input "d. Update the project budget to include contingency reserves for anticipated co…" at bounding box center [207, 232] width 0 height 6
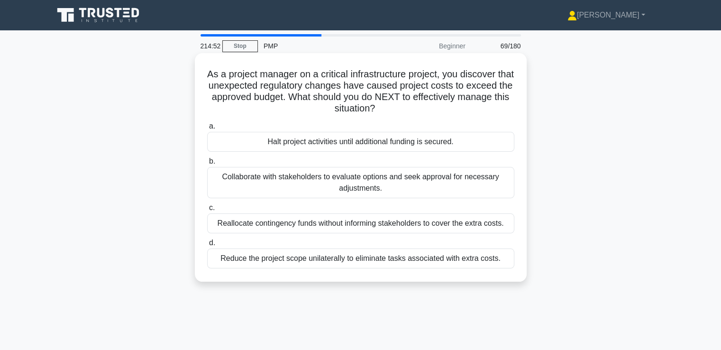
click at [459, 183] on div "Collaborate with stakeholders to evaluate options and seek approval for necessa…" at bounding box center [360, 182] width 307 height 31
click at [207, 165] on input "b. Collaborate with stakeholders to evaluate options and seek approval for nece…" at bounding box center [207, 161] width 0 height 6
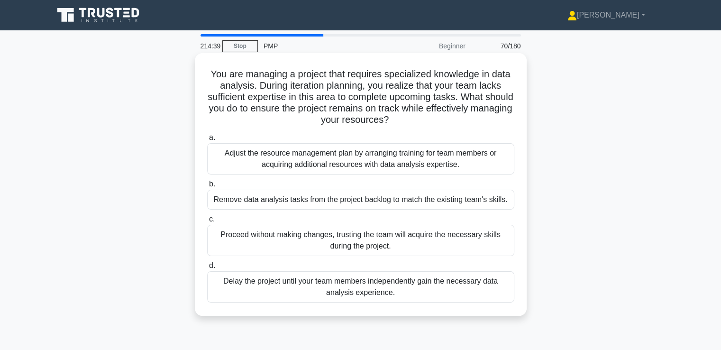
click at [436, 162] on div "Adjust the resource management plan by arranging training for team members or a…" at bounding box center [360, 158] width 307 height 31
click at [207, 141] on input "a. Adjust the resource management plan by arranging training for team members o…" at bounding box center [207, 138] width 0 height 6
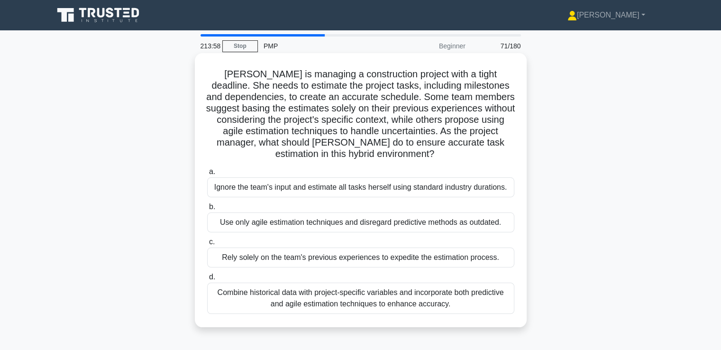
click at [436, 297] on div "Combine historical data with project-specific variables and incorporate both pr…" at bounding box center [360, 298] width 307 height 31
click at [207, 280] on input "d. Combine historical data with project-specific variables and incorporate both…" at bounding box center [207, 277] width 0 height 6
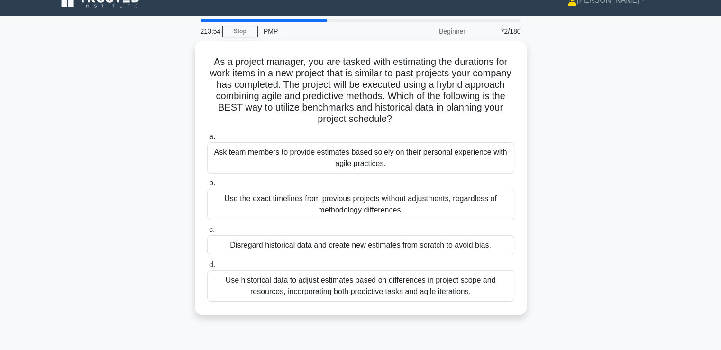
scroll to position [17, 0]
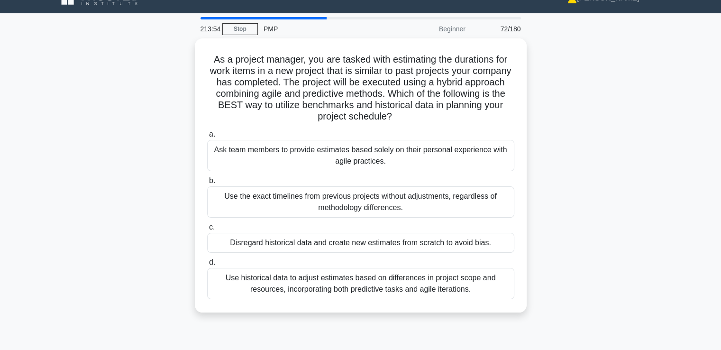
drag, startPoint x: 547, startPoint y: 186, endPoint x: 553, endPoint y: 201, distance: 15.9
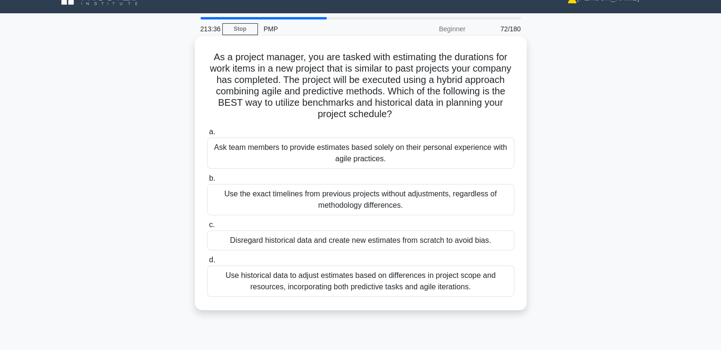
click at [474, 276] on div "Use historical data to adjust estimates based on differences in project scope a…" at bounding box center [360, 281] width 307 height 31
click at [207, 263] on input "d. Use historical data to adjust estimates based on differences in project scop…" at bounding box center [207, 260] width 0 height 6
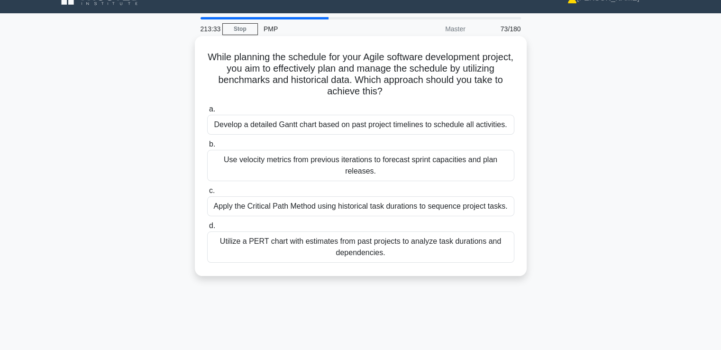
scroll to position [0, 0]
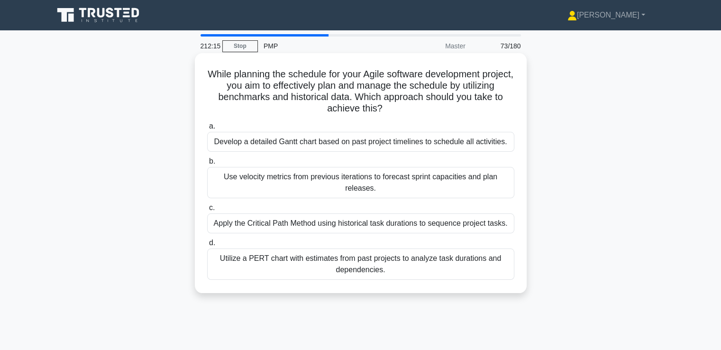
click at [305, 258] on div "Utilize a PERT chart with estimates from past projects to analyze task duration…" at bounding box center [360, 264] width 307 height 31
click at [207, 246] on input "d. Utilize a PERT chart with estimates from past projects to analyze task durat…" at bounding box center [207, 243] width 0 height 6
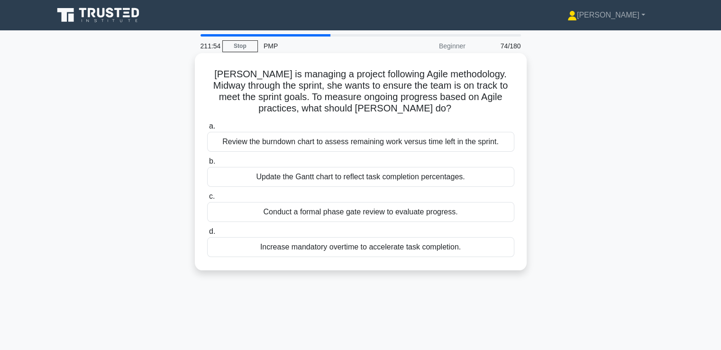
click at [396, 142] on div "Review the burndown chart to assess remaining work versus time left in the spri…" at bounding box center [360, 142] width 307 height 20
click at [207, 129] on input "a. Review the burndown chart to assess remaining work versus time left in the s…" at bounding box center [207, 126] width 0 height 6
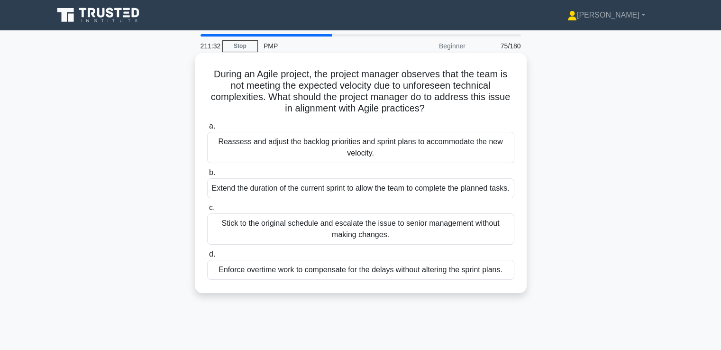
click at [398, 147] on div "Reassess and adjust the backlog priorities and sprint plans to accommodate the …" at bounding box center [360, 147] width 307 height 31
click at [207, 129] on input "a. Reassess and adjust the backlog priorities and sprint plans to accommodate t…" at bounding box center [207, 126] width 0 height 6
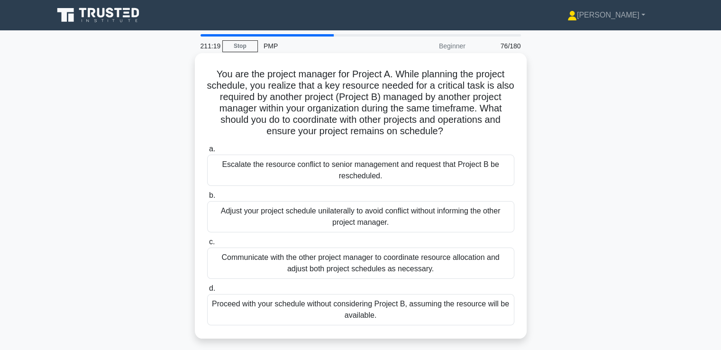
click at [445, 264] on div "Communicate with the other project manager to coordinate resource allocation an…" at bounding box center [360, 263] width 307 height 31
click at [207, 245] on input "c. Communicate with the other project manager to coordinate resource allocation…" at bounding box center [207, 242] width 0 height 6
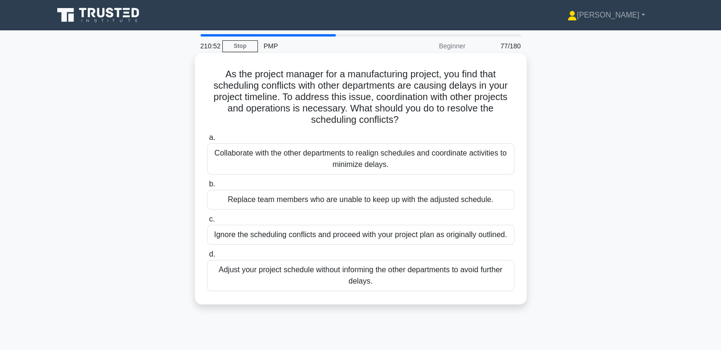
click at [482, 158] on div "Collaborate with the other departments to realign schedules and coordinate acti…" at bounding box center [360, 158] width 307 height 31
click at [207, 141] on input "a. Collaborate with the other departments to realign schedules and coordinate a…" at bounding box center [207, 138] width 0 height 6
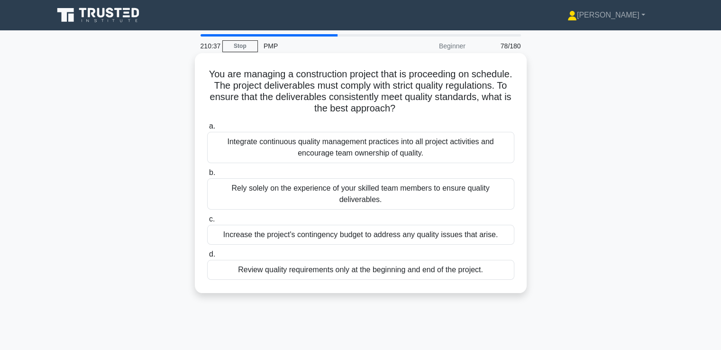
click at [470, 146] on div "Integrate continuous quality management practices into all project activities a…" at bounding box center [360, 147] width 307 height 31
click at [207, 129] on input "a. Integrate continuous quality management practices into all project activitie…" at bounding box center [207, 126] width 0 height 6
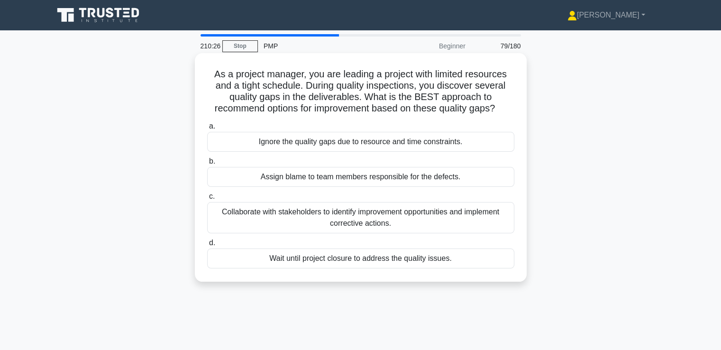
click at [465, 216] on div "Collaborate with stakeholders to identify improvement opportunities and impleme…" at bounding box center [360, 217] width 307 height 31
click at [207, 200] on input "c. Collaborate with stakeholders to identify improvement opportunities and impl…" at bounding box center [207, 197] width 0 height 6
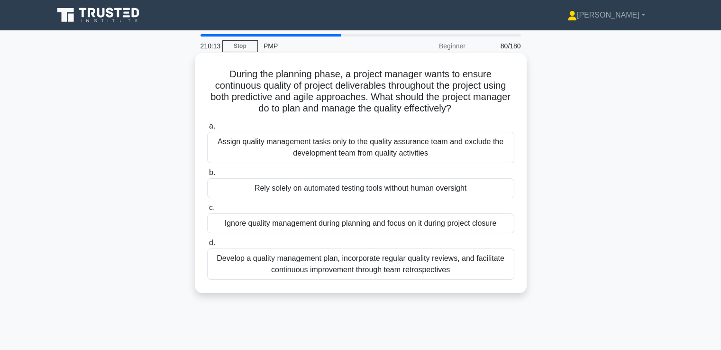
click at [442, 264] on div "Develop a quality management plan, incorporate regular quality reviews, and fac…" at bounding box center [360, 264] width 307 height 31
click at [207, 246] on input "d. Develop a quality management plan, incorporate regular quality reviews, and …" at bounding box center [207, 243] width 0 height 6
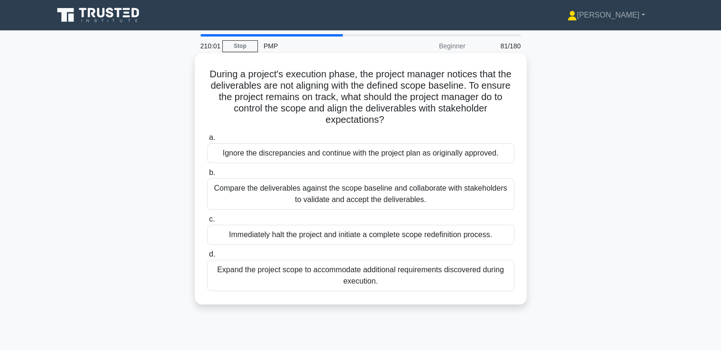
click at [479, 195] on div "Compare the deliverables against the scope baseline and collaborate with stakeh…" at bounding box center [360, 193] width 307 height 31
click at [207, 176] on input "b. Compare the deliverables against the scope baseline and collaborate with sta…" at bounding box center [207, 173] width 0 height 6
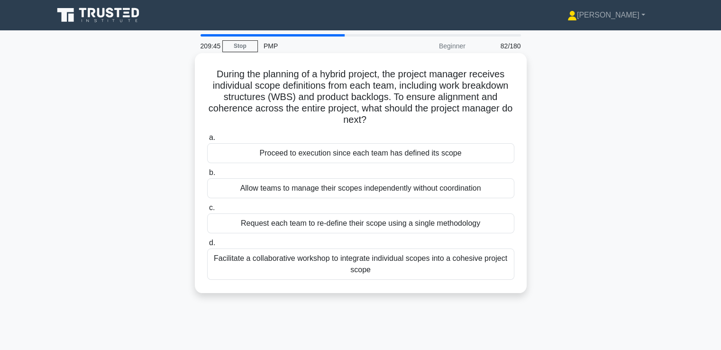
click at [450, 264] on div "Facilitate a collaborative workshop to integrate individual scopes into a cohes…" at bounding box center [360, 264] width 307 height 31
click at [207, 246] on input "d. Facilitate a collaborative workshop to integrate individual scopes into a co…" at bounding box center [207, 243] width 0 height 6
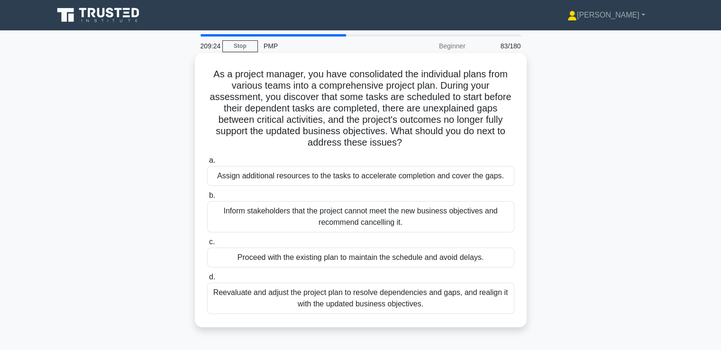
click at [448, 298] on div "Reevaluate and adjust the project plan to resolve dependencies and gaps, and re…" at bounding box center [360, 298] width 307 height 31
click at [207, 280] on input "d. Reevaluate and adjust the project plan to resolve dependencies and gaps, and…" at bounding box center [207, 277] width 0 height 6
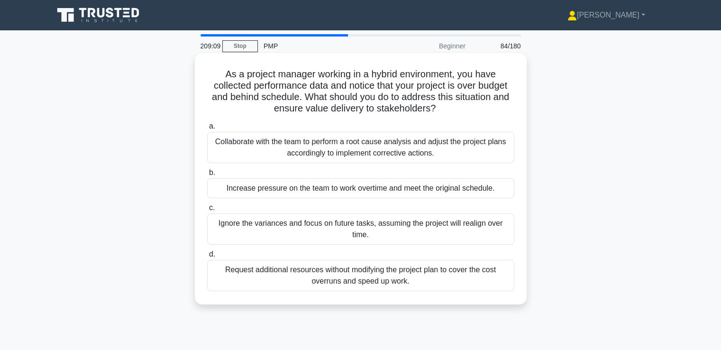
click at [438, 143] on div "Collaborate with the team to perform a root cause analysis and adjust the proje…" at bounding box center [360, 147] width 307 height 31
click at [207, 129] on input "a. Collaborate with the team to perform a root cause analysis and adjust the pr…" at bounding box center [207, 126] width 0 height 6
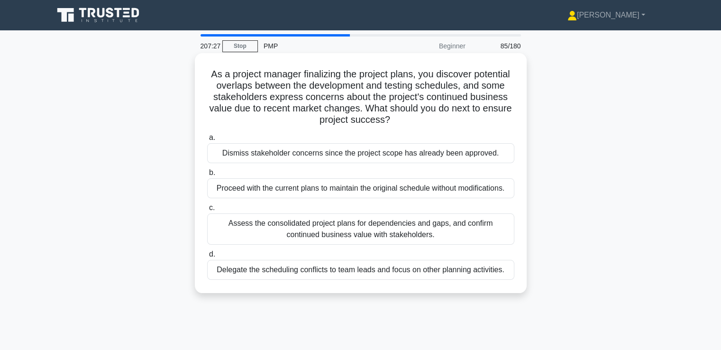
click at [441, 224] on div "Assess the consolidated project plans for dependencies and gaps, and confirm co…" at bounding box center [360, 228] width 307 height 31
click at [207, 211] on input "c. Assess the consolidated project plans for dependencies and gaps, and confirm…" at bounding box center [207, 208] width 0 height 6
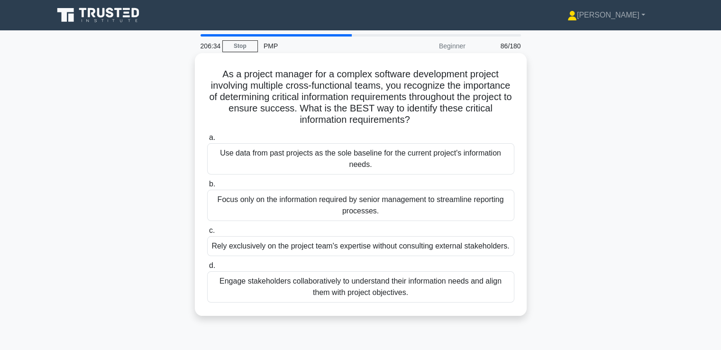
click at [411, 295] on div "Engage stakeholders collaboratively to understand their information needs and a…" at bounding box center [360, 286] width 307 height 31
click at [207, 269] on input "d. Engage stakeholders collaboratively to understand their information needs an…" at bounding box center [207, 266] width 0 height 6
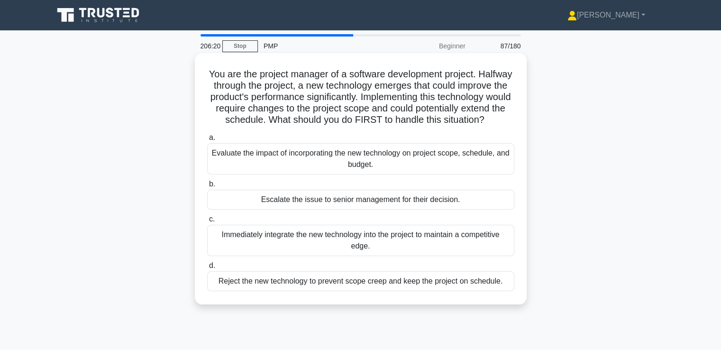
click at [438, 169] on div "Evaluate the impact of incorporating the new technology on project scope, sched…" at bounding box center [360, 158] width 307 height 31
click at [207, 141] on input "a. Evaluate the impact of incorporating the new technology on project scope, sc…" at bounding box center [207, 138] width 0 height 6
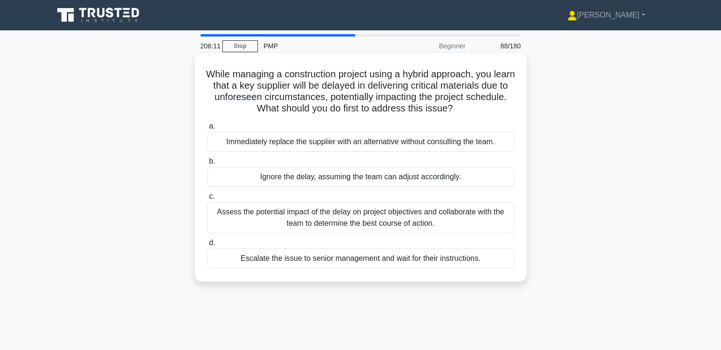
click at [411, 224] on div "Assess the potential impact of the delay on project objectives and collaborate …" at bounding box center [360, 217] width 307 height 31
click at [207, 200] on input "c. Assess the potential impact of the delay on project objectives and collabora…" at bounding box center [207, 197] width 0 height 6
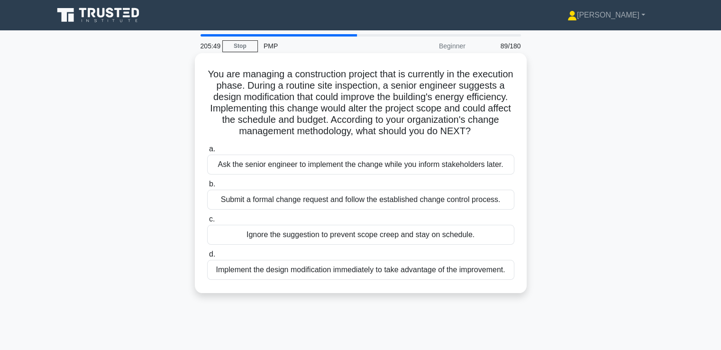
click at [402, 210] on div "Submit a formal change request and follow the established change control proces…" at bounding box center [360, 200] width 307 height 20
click at [207, 187] on input "b. Submit a formal change request and follow the established change control pro…" at bounding box center [207, 184] width 0 height 6
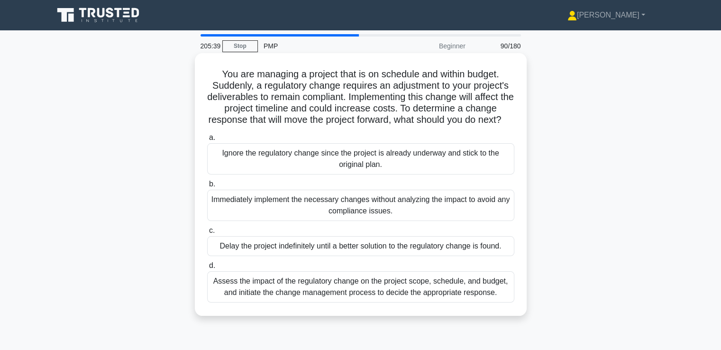
click at [438, 296] on div "Assess the impact of the regulatory change on the project scope, schedule, and …" at bounding box center [360, 286] width 307 height 31
click at [207, 269] on input "d. Assess the impact of the regulatory change on the project scope, schedule, a…" at bounding box center [207, 266] width 0 height 6
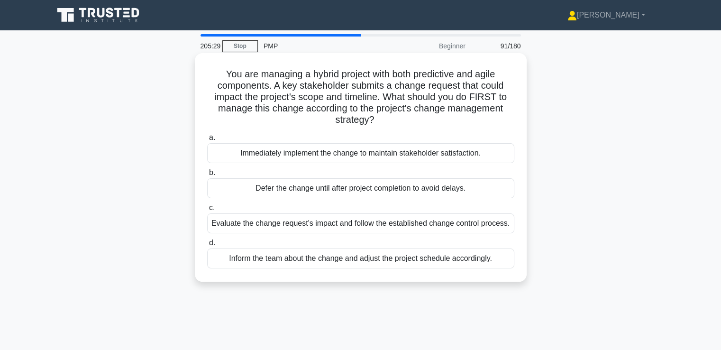
click at [344, 224] on div "Evaluate the change request's impact and follow the established change control …" at bounding box center [360, 223] width 307 height 20
click at [207, 211] on input "c. Evaluate the change request's impact and follow the established change contr…" at bounding box center [207, 208] width 0 height 6
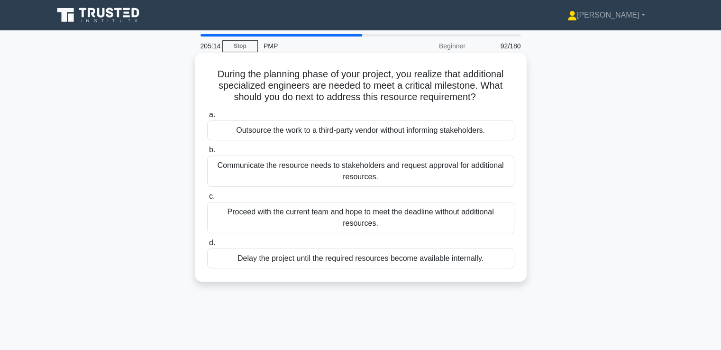
click at [377, 171] on div "Communicate the resource needs to stakeholders and request approval for additio…" at bounding box center [360, 171] width 307 height 31
click at [207, 153] on input "b. Communicate the resource needs to stakeholders and request approval for addi…" at bounding box center [207, 150] width 0 height 6
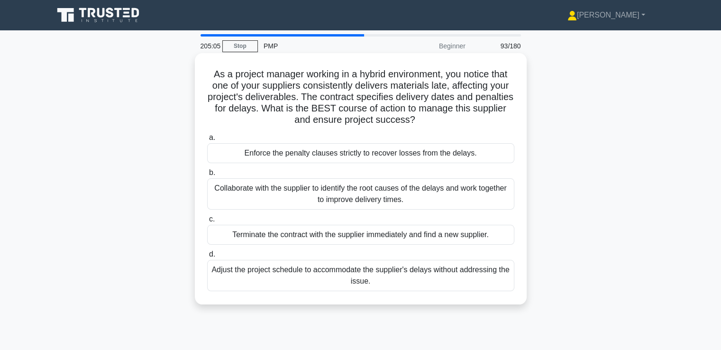
click at [415, 194] on div "Collaborate with the supplier to identify the root causes of the delays and wor…" at bounding box center [360, 193] width 307 height 31
click at [207, 176] on input "b. Collaborate with the supplier to identify the root causes of the delays and …" at bounding box center [207, 173] width 0 height 6
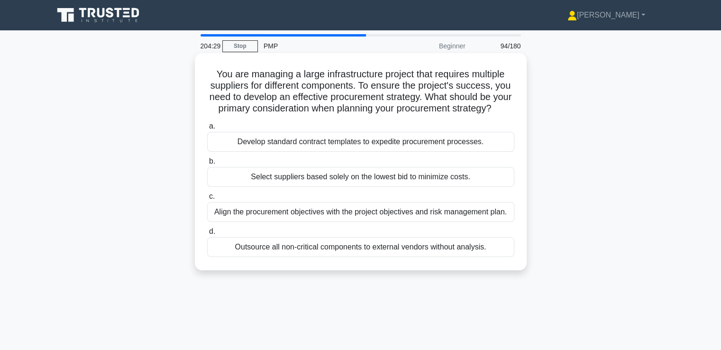
click at [412, 222] on div "Align the procurement objectives with the project objectives and risk managemen…" at bounding box center [360, 212] width 307 height 20
click at [207, 200] on input "c. Align the procurement objectives with the project objectives and risk manage…" at bounding box center [207, 197] width 0 height 6
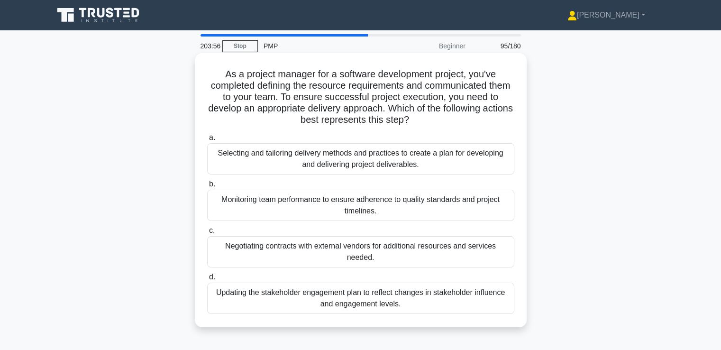
click at [432, 159] on div "Selecting and tailoring delivery methods and practices to create a plan for dev…" at bounding box center [360, 158] width 307 height 31
click at [207, 141] on input "a. Selecting and tailoring delivery methods and practices to create a plan for …" at bounding box center [207, 138] width 0 height 6
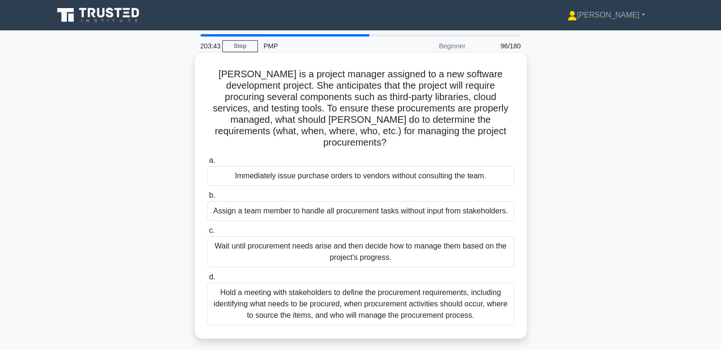
click at [394, 293] on div "Hold a meeting with stakeholders to define the procurement requirements, includ…" at bounding box center [360, 304] width 307 height 43
click at [207, 280] on input "d. Hold a meeting with stakeholders to define the procurement requirements, inc…" at bounding box center [207, 277] width 0 height 6
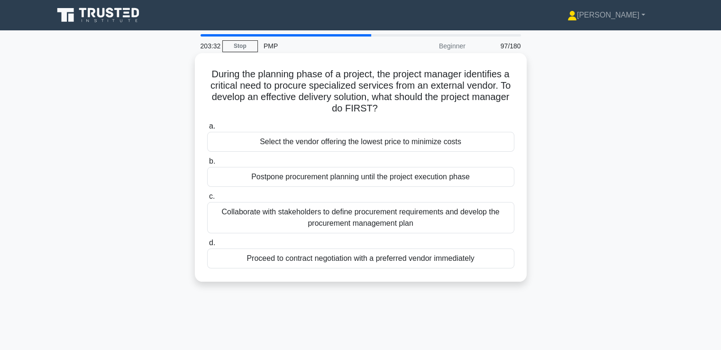
click at [380, 216] on div "Collaborate with stakeholders to define procurement requirements and develop th…" at bounding box center [360, 217] width 307 height 31
click at [207, 200] on input "c. Collaborate with stakeholders to define procurement requirements and develop…" at bounding box center [207, 197] width 0 height 6
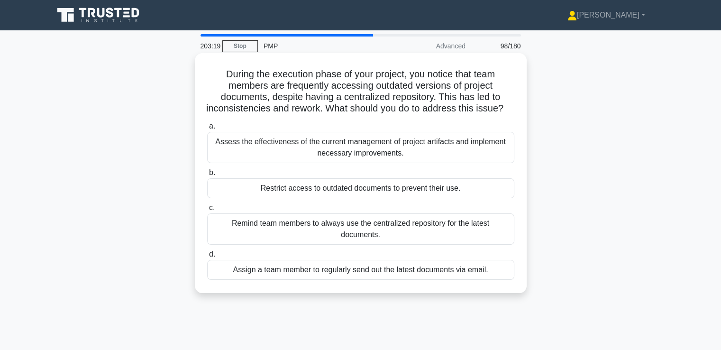
click at [385, 155] on div "Assess the effectiveness of the current management of project artifacts and imp…" at bounding box center [360, 147] width 307 height 31
click at [207, 129] on input "a. Assess the effectiveness of the current management of project artifacts and …" at bounding box center [207, 126] width 0 height 6
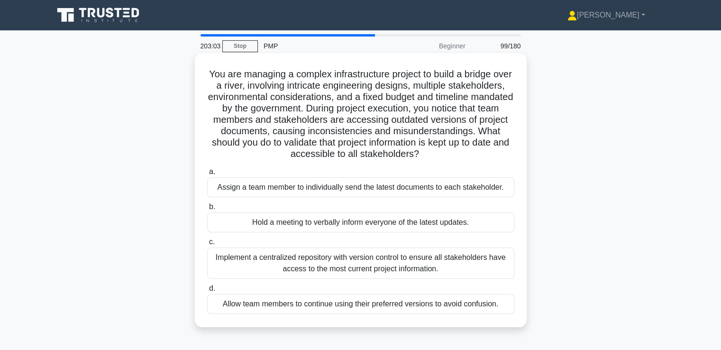
click at [378, 262] on div "Implement a centralized repository with version control to ensure all stakehold…" at bounding box center [360, 263] width 307 height 31
click at [207, 245] on input "c. Implement a centralized repository with version control to ensure all stakeh…" at bounding box center [207, 242] width 0 height 6
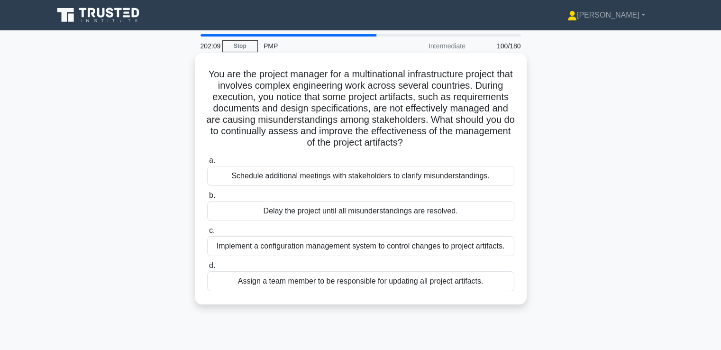
click at [391, 245] on div "Implement a configuration management system to control changes to project artif…" at bounding box center [360, 246] width 307 height 20
click at [207, 234] on input "c. Implement a configuration management system to control changes to project ar…" at bounding box center [207, 231] width 0 height 6
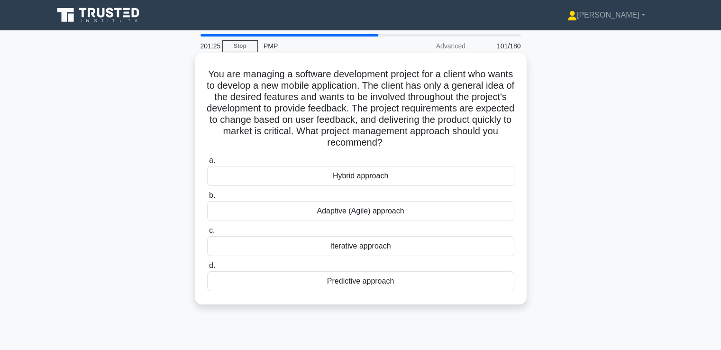
click at [373, 208] on div "Adaptive (Agile) approach" at bounding box center [360, 211] width 307 height 20
click at [207, 199] on input "b. Adaptive (Agile) approach" at bounding box center [207, 196] width 0 height 6
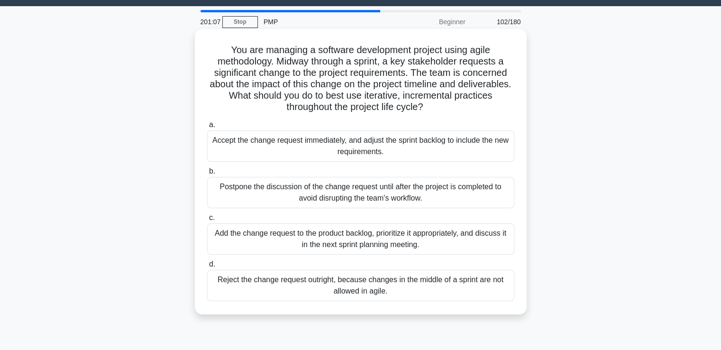
scroll to position [47, 0]
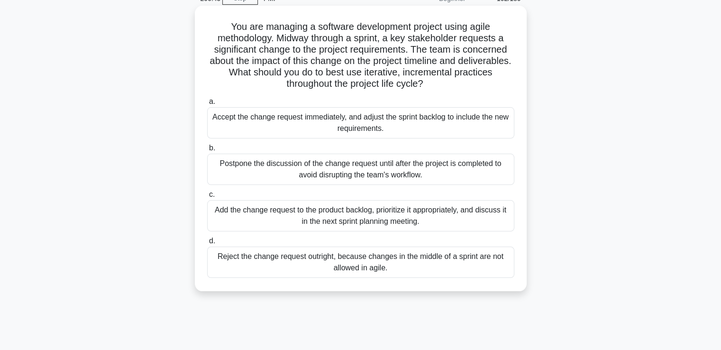
click at [423, 218] on div "Add the change request to the product backlog, prioritize it appropriately, and…" at bounding box center [360, 215] width 307 height 31
click at [207, 198] on input "c. Add the change request to the product backlog, prioritize it appropriately, …" at bounding box center [207, 195] width 0 height 6
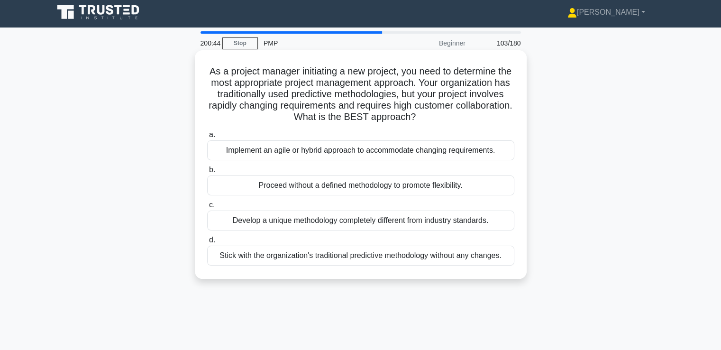
scroll to position [0, 0]
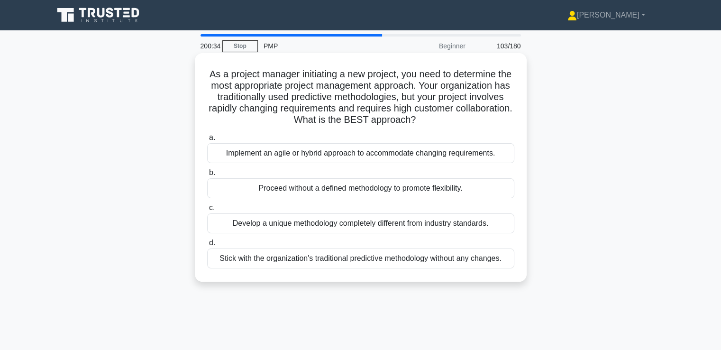
click at [466, 150] on div "Implement an agile or hybrid approach to accommodate changing requirements." at bounding box center [360, 153] width 307 height 20
click at [207, 141] on input "a. Implement an agile or hybrid approach to accommodate changing requirements." at bounding box center [207, 138] width 0 height 6
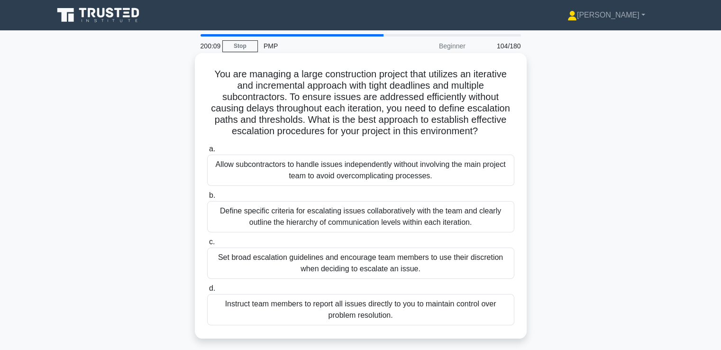
click at [461, 214] on div "Define specific criteria for escalating issues collaboratively with the team an…" at bounding box center [360, 216] width 307 height 31
click at [207, 199] on input "b. Define specific criteria for escalating issues collaboratively with the team…" at bounding box center [207, 196] width 0 height 6
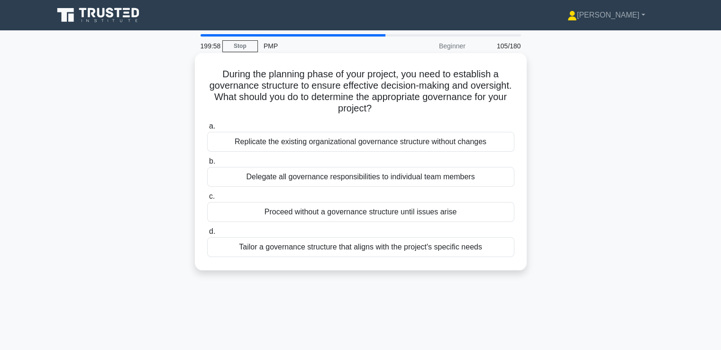
click at [395, 251] on div "Tailor a governance structure that aligns with the project's specific needs" at bounding box center [360, 247] width 307 height 20
click at [207, 235] on input "d. Tailor a governance structure that aligns with the project's specific needs" at bounding box center [207, 232] width 0 height 6
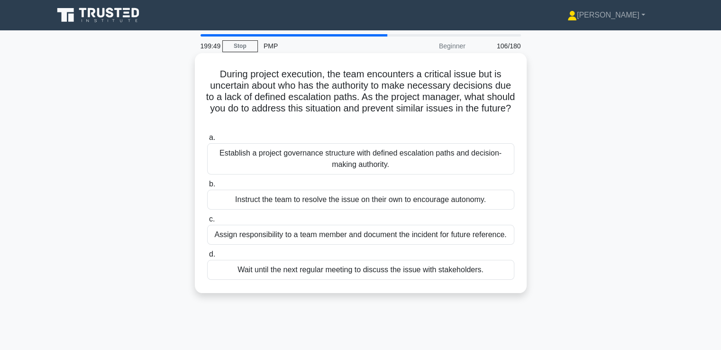
click at [420, 156] on div "Establish a project governance structure with defined escalation paths and deci…" at bounding box center [360, 158] width 307 height 31
click at [207, 141] on input "a. Establish a project governance structure with defined escalation paths and d…" at bounding box center [207, 138] width 0 height 6
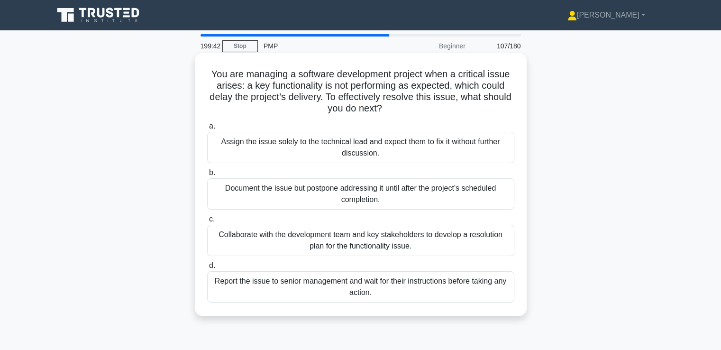
click at [410, 240] on div "Collaborate with the development team and key stakeholders to develop a resolut…" at bounding box center [360, 240] width 307 height 31
click at [207, 222] on input "c. Collaborate with the development team and key stakeholders to develop a reso…" at bounding box center [207, 219] width 0 height 6
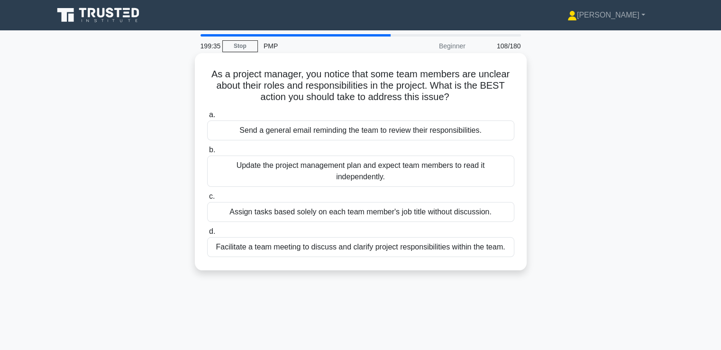
click at [405, 251] on div "Facilitate a team meeting to discuss and clarify project responsibilities withi…" at bounding box center [360, 247] width 307 height 20
click at [207, 235] on input "d. Facilitate a team meeting to discuss and clarify project responsibilities wi…" at bounding box center [207, 232] width 0 height 6
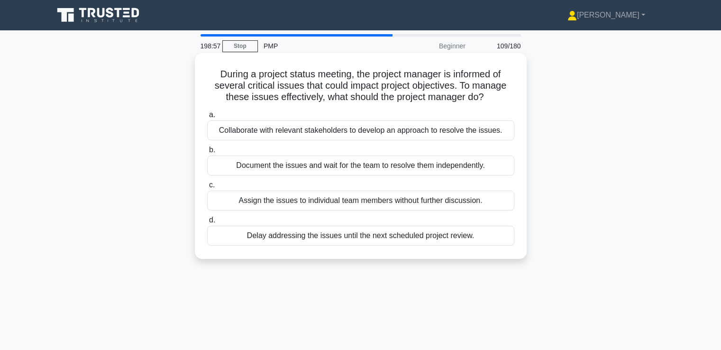
click at [481, 135] on div "Collaborate with relevant stakeholders to develop an approach to resolve the is…" at bounding box center [360, 130] width 307 height 20
click at [207, 118] on input "a. Collaborate with relevant stakeholders to develop an approach to resolve the…" at bounding box center [207, 115] width 0 height 6
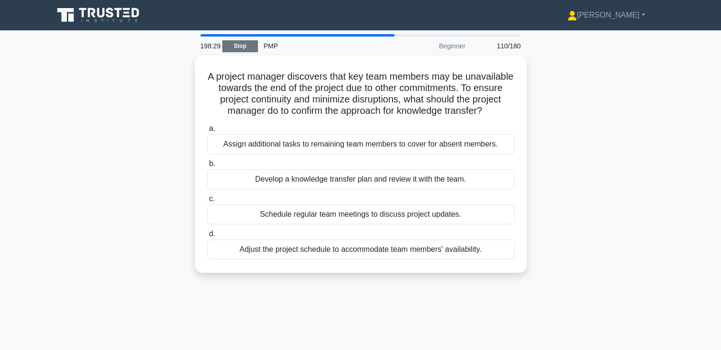
click at [249, 44] on link "Stop" at bounding box center [240, 46] width 36 height 12
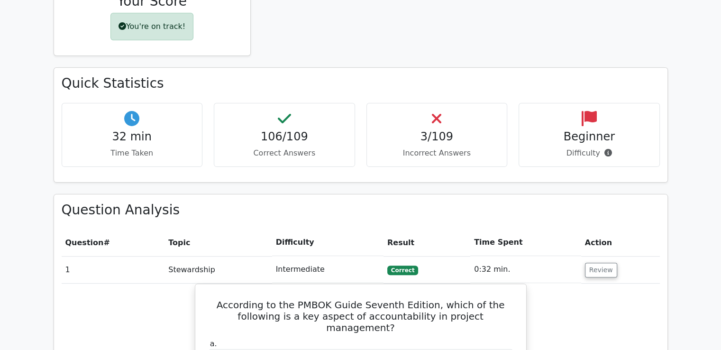
scroll to position [231, 0]
